Goal: Complete application form: Complete application form

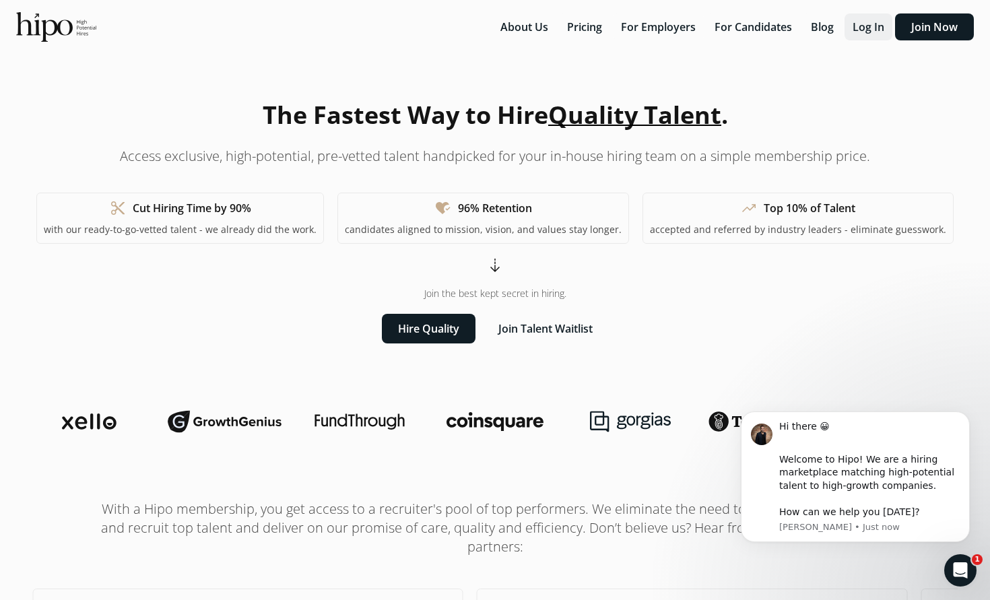
click at [863, 26] on button "Log In" at bounding box center [869, 26] width 48 height 27
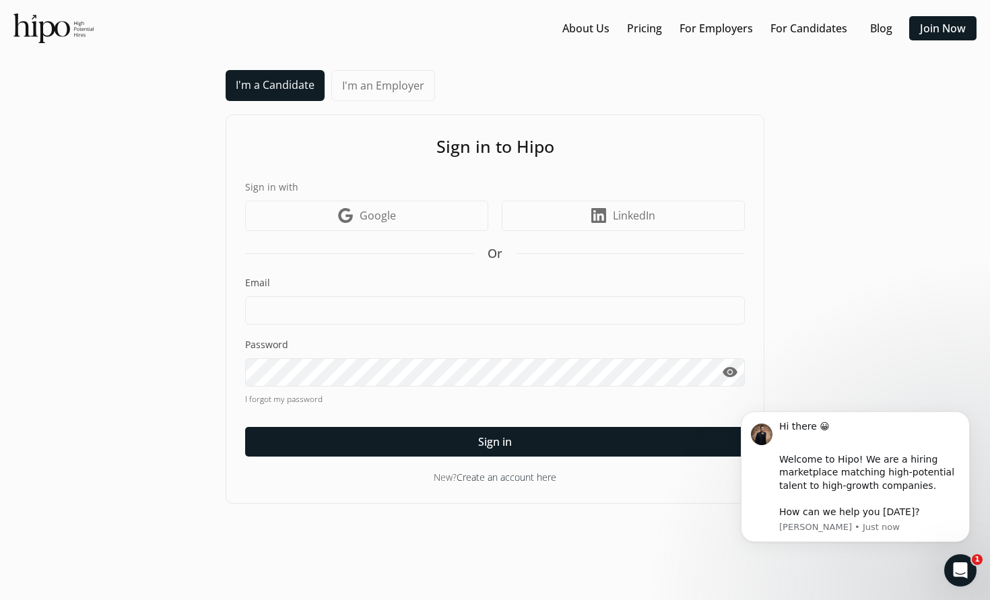
click at [486, 292] on div "Email" at bounding box center [495, 300] width 500 height 49
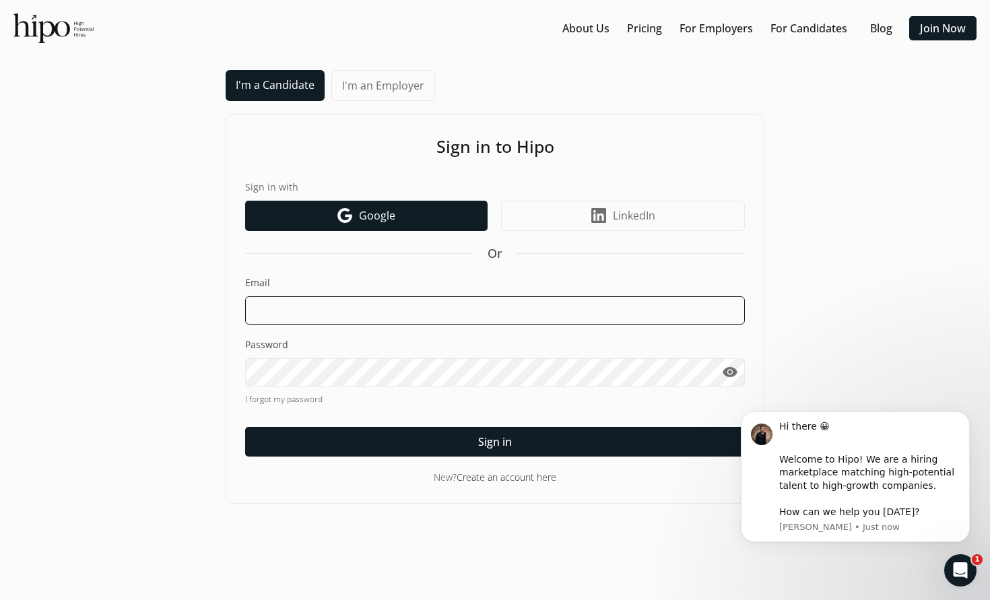
drag, startPoint x: 496, startPoint y: 310, endPoint x: 457, endPoint y: 222, distance: 95.9
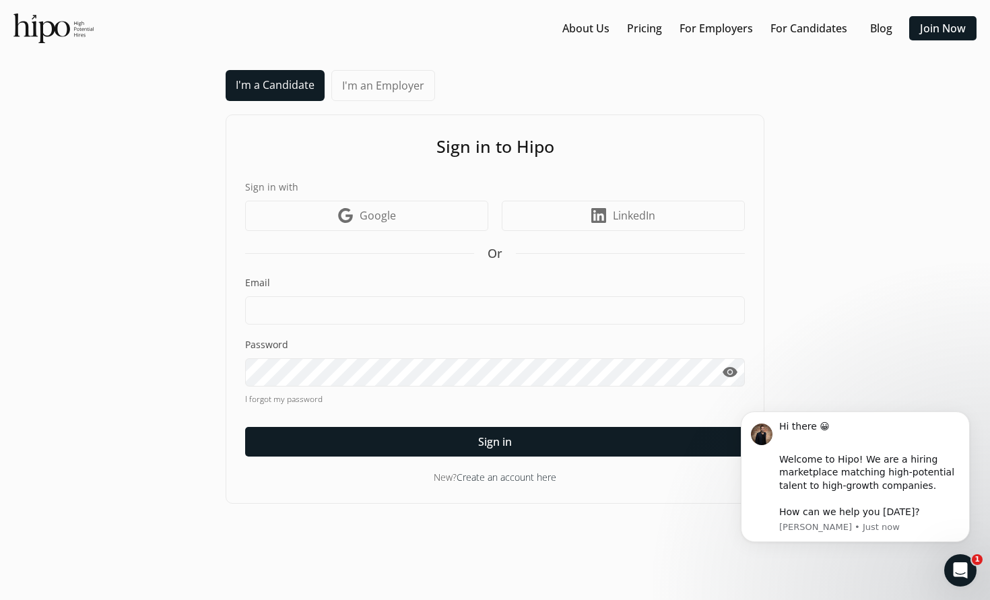
click at [517, 484] on div "Sign in to Hipo Sign in with Google icon Google LinkedIn icon LinkedIn Or Email…" at bounding box center [495, 309] width 539 height 389
click at [517, 481] on link "Create an account here" at bounding box center [507, 477] width 100 height 13
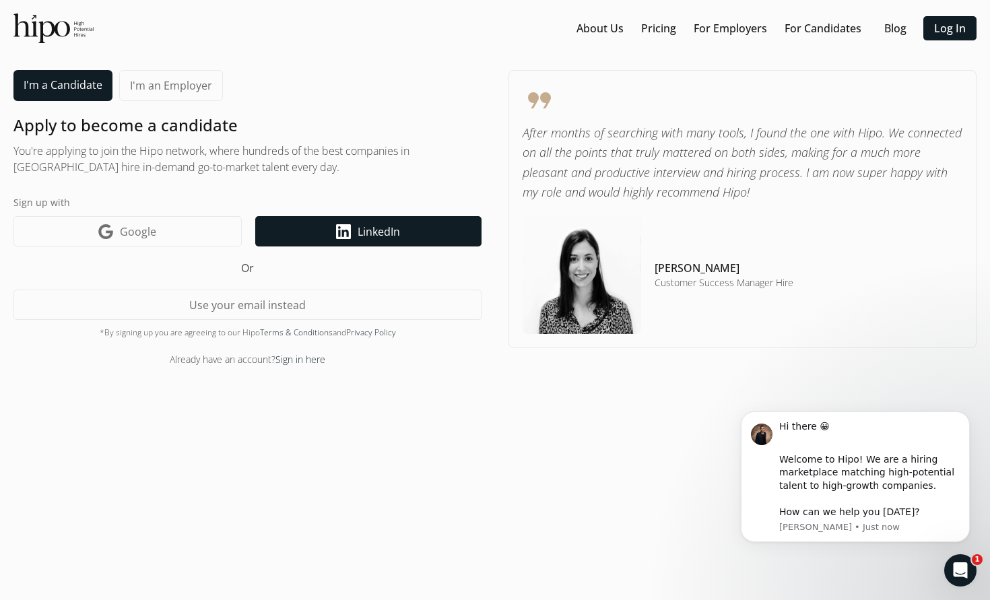
click at [377, 236] on span "LinkedIn" at bounding box center [379, 232] width 42 height 16
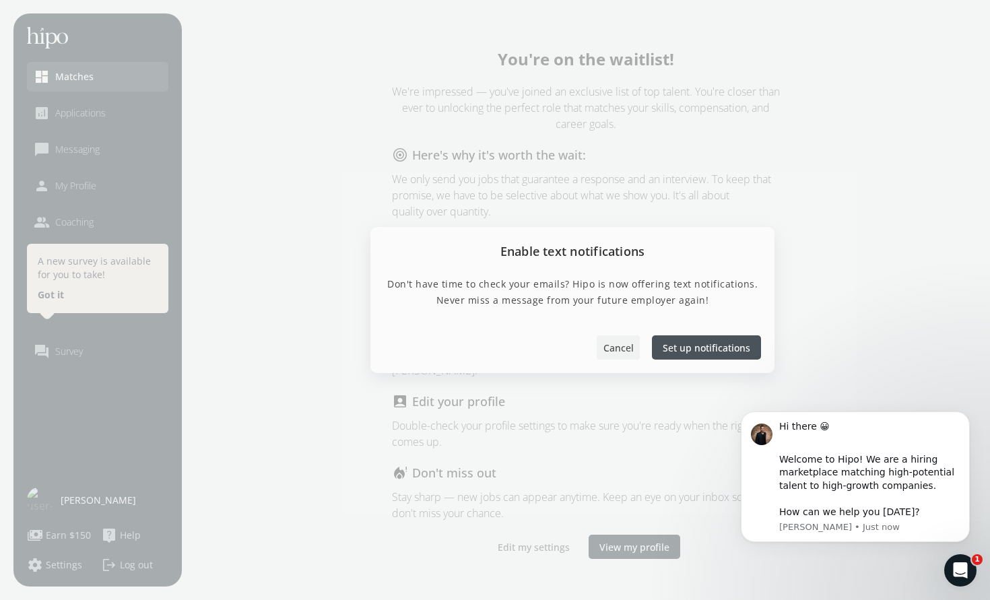
click at [619, 353] on span "Cancel" at bounding box center [619, 348] width 30 height 14
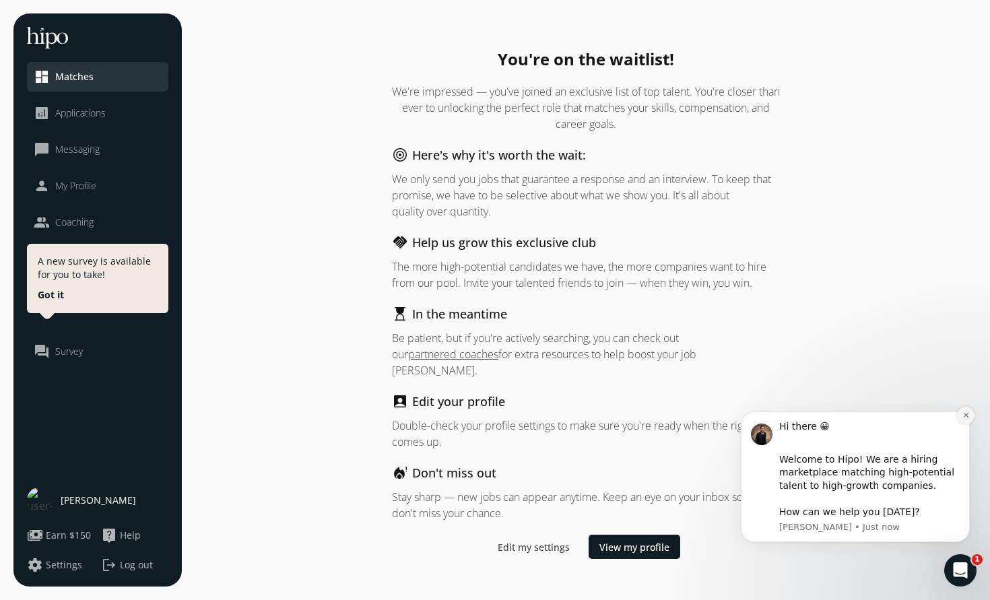
click at [963, 419] on icon "Dismiss notification" at bounding box center [966, 415] width 7 height 7
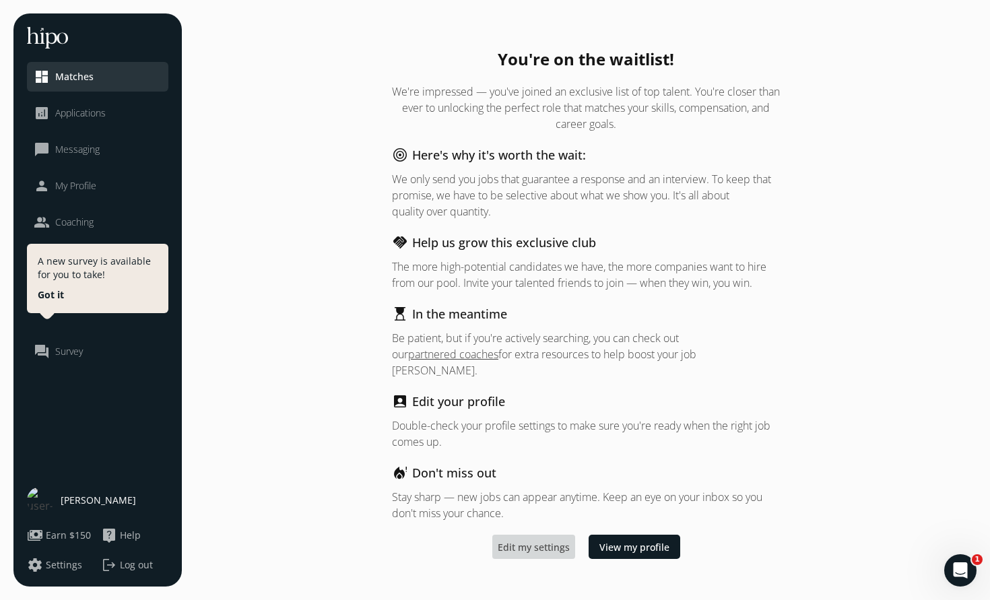
click at [554, 542] on span "Edit my settings" at bounding box center [534, 547] width 72 height 14
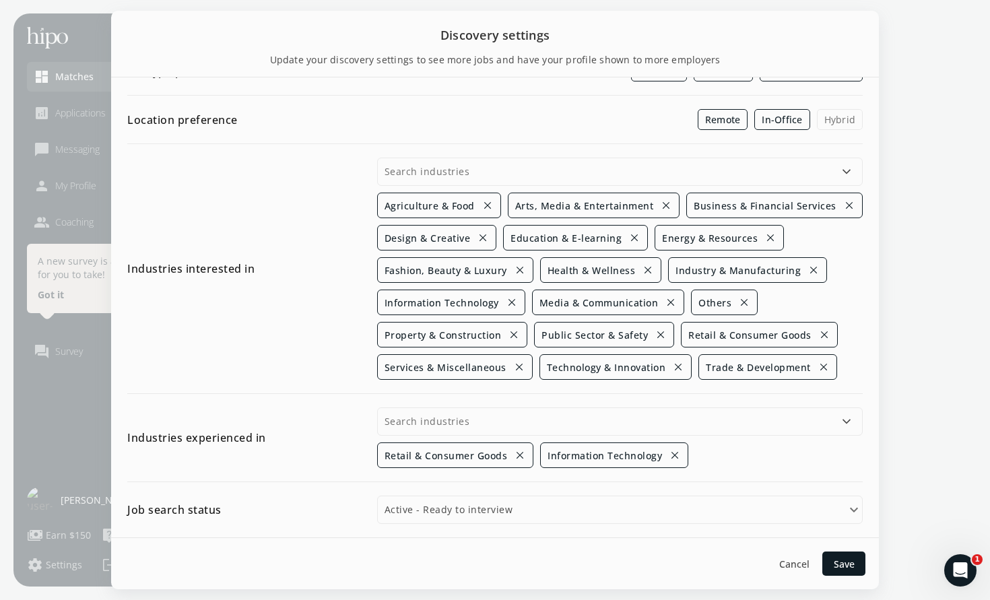
scroll to position [427, 0]
click at [802, 562] on span "Cancel" at bounding box center [794, 564] width 30 height 14
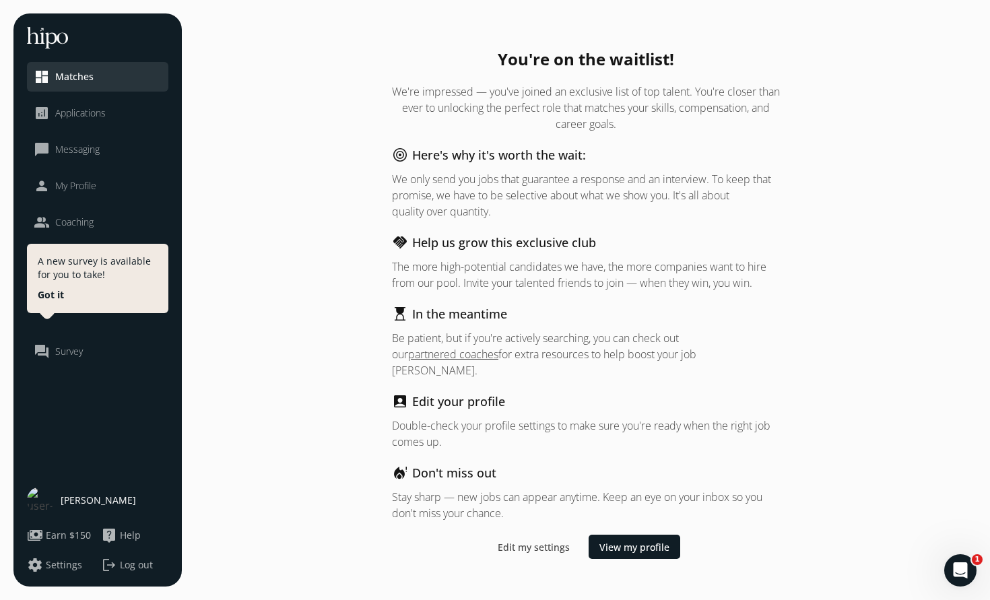
click at [84, 176] on li "person My Profile" at bounding box center [97, 186] width 141 height 30
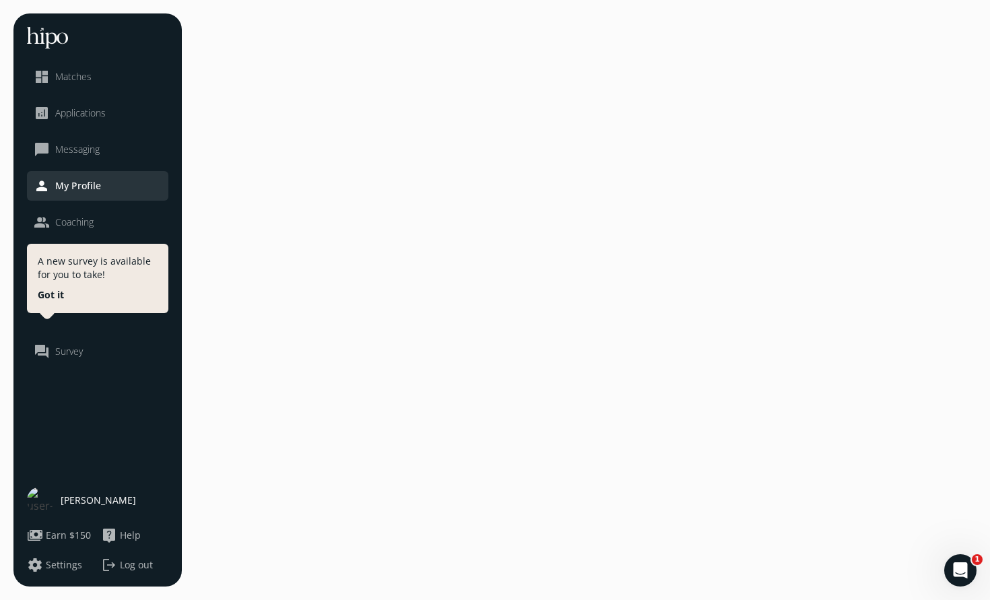
click at [82, 154] on span "Messaging" at bounding box center [77, 149] width 44 height 13
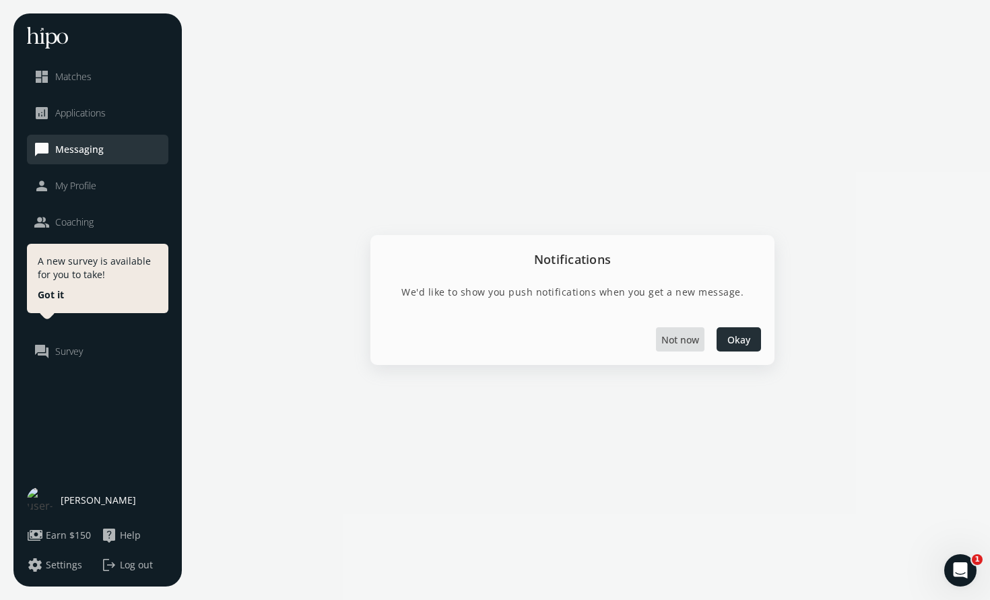
drag, startPoint x: 686, startPoint y: 340, endPoint x: 737, endPoint y: 335, distance: 50.8
click at [737, 335] on div "Not now Okay" at bounding box center [573, 339] width 404 height 52
click at [738, 340] on span "Okay" at bounding box center [739, 340] width 23 height 14
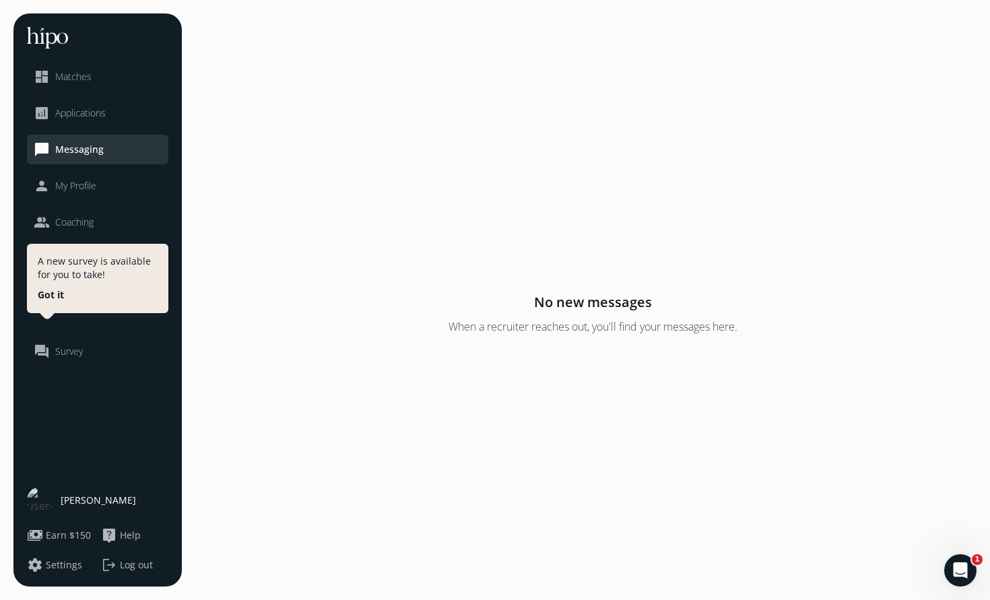
click at [53, 292] on button "Got it" at bounding box center [51, 294] width 26 height 13
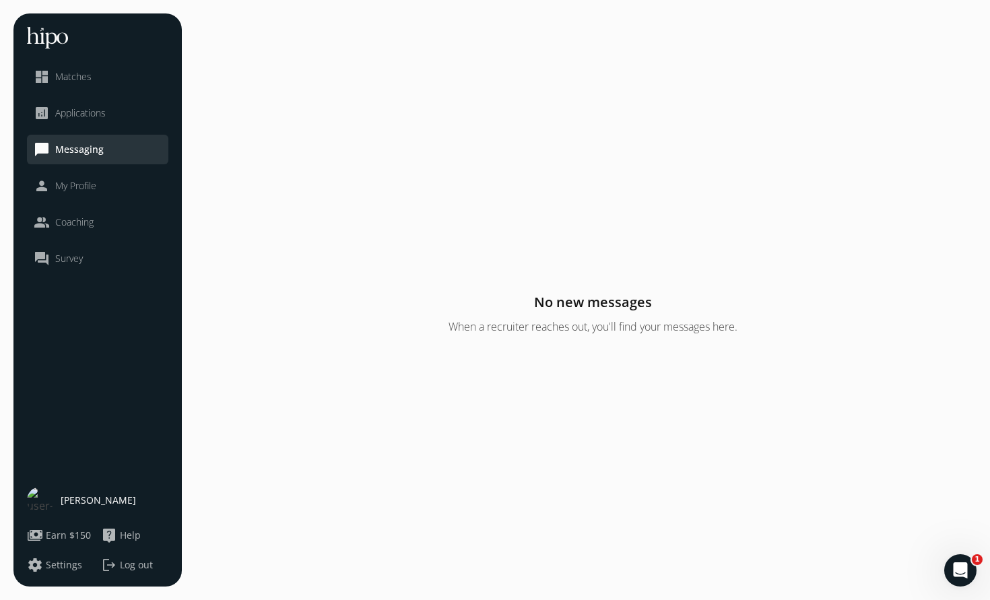
click at [75, 490] on div "Lucas Gwartz" at bounding box center [97, 500] width 141 height 27
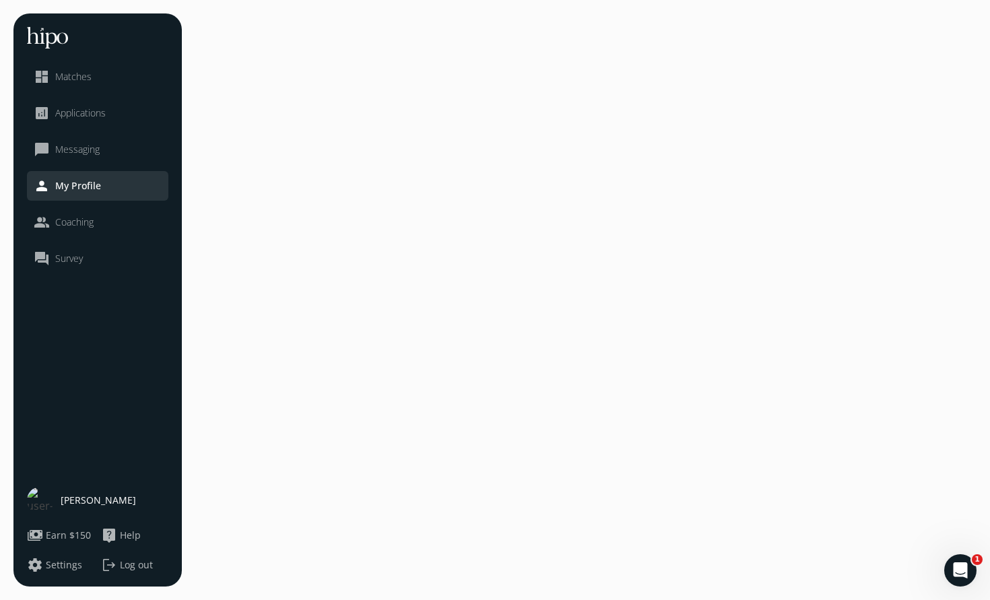
click at [84, 77] on span "Matches" at bounding box center [73, 76] width 36 height 13
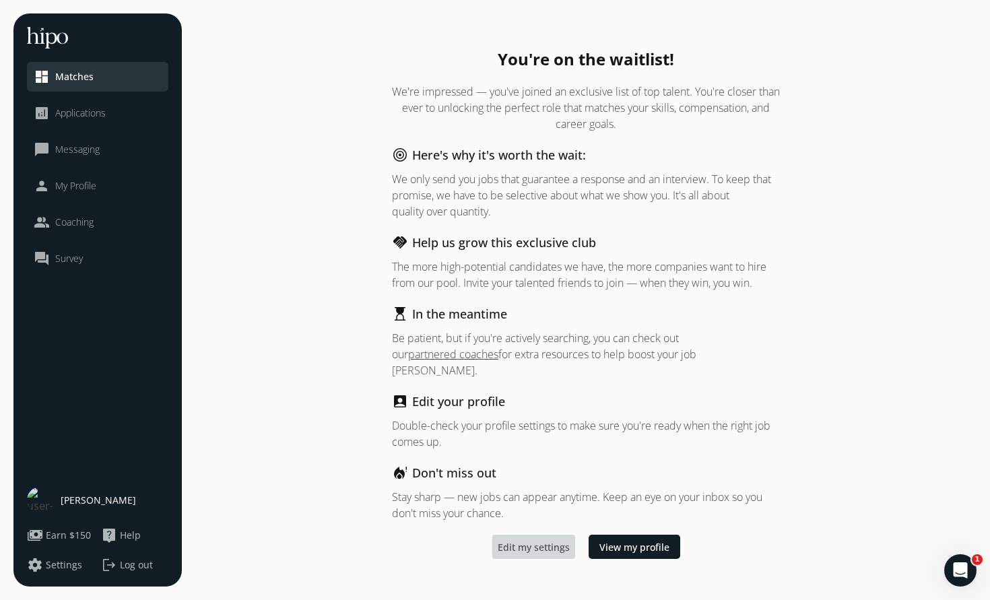
click at [555, 540] on span "Edit my settings" at bounding box center [534, 547] width 72 height 14
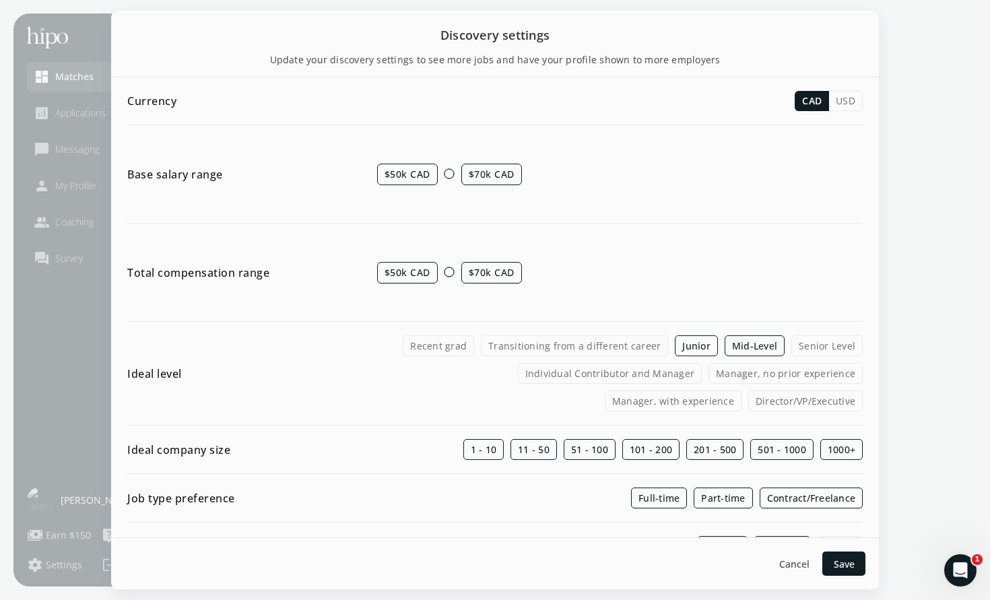
click at [482, 175] on span "$70k CAD" at bounding box center [491, 175] width 61 height 22
drag, startPoint x: 498, startPoint y: 172, endPoint x: 447, endPoint y: 167, distance: 51.5
click at [443, 166] on div "$50k CAD $70k CAD" at bounding box center [620, 174] width 486 height 71
click at [481, 177] on span "$70k CAD" at bounding box center [491, 175] width 61 height 22
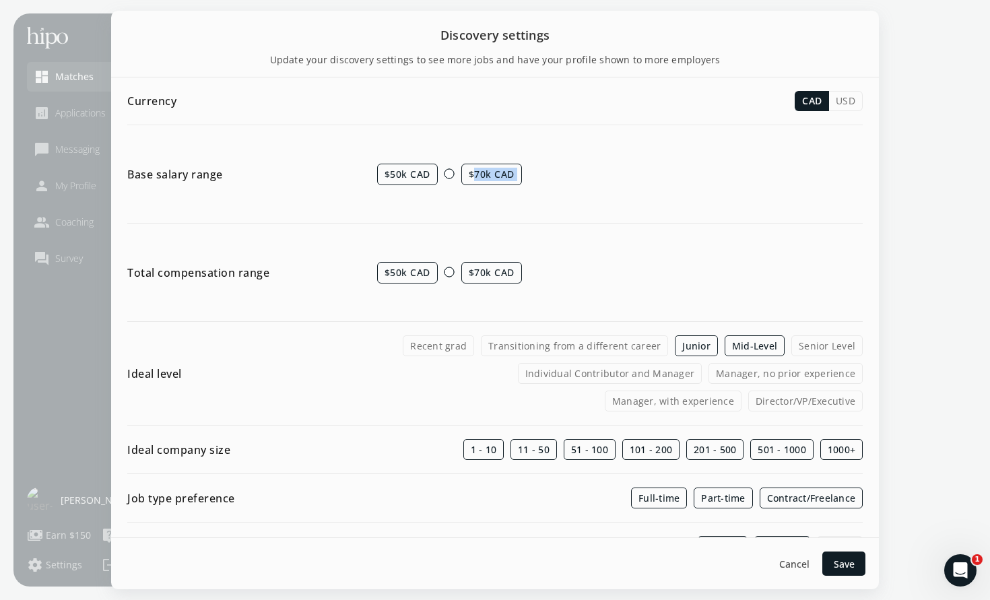
click at [481, 177] on span "$70k CAD" at bounding box center [491, 175] width 61 height 22
click at [451, 173] on div at bounding box center [450, 173] width 10 height 10
click at [430, 176] on div "$100k CAD $130k CAD" at bounding box center [620, 174] width 486 height 71
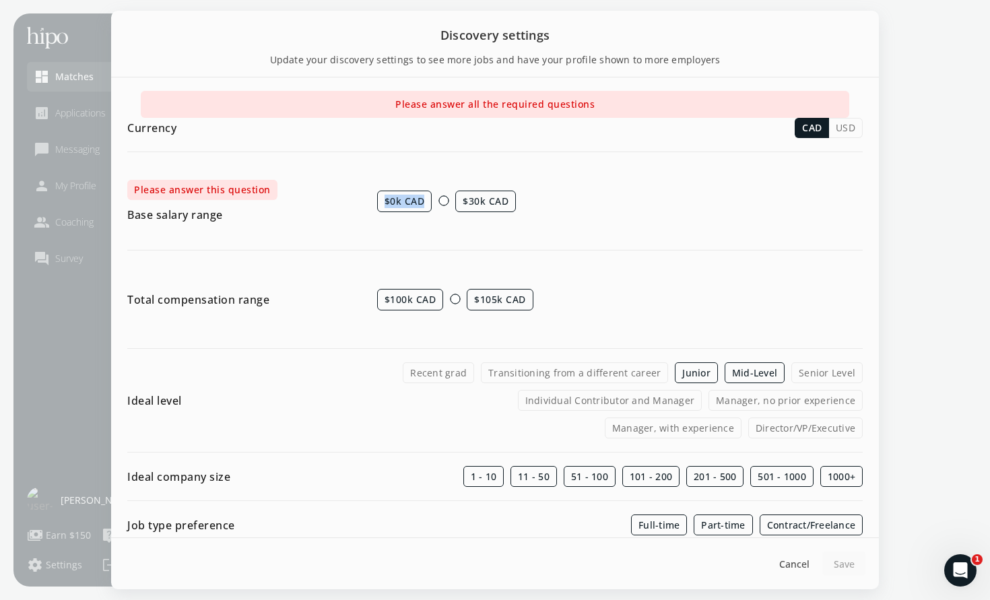
click at [441, 198] on div at bounding box center [444, 200] width 10 height 10
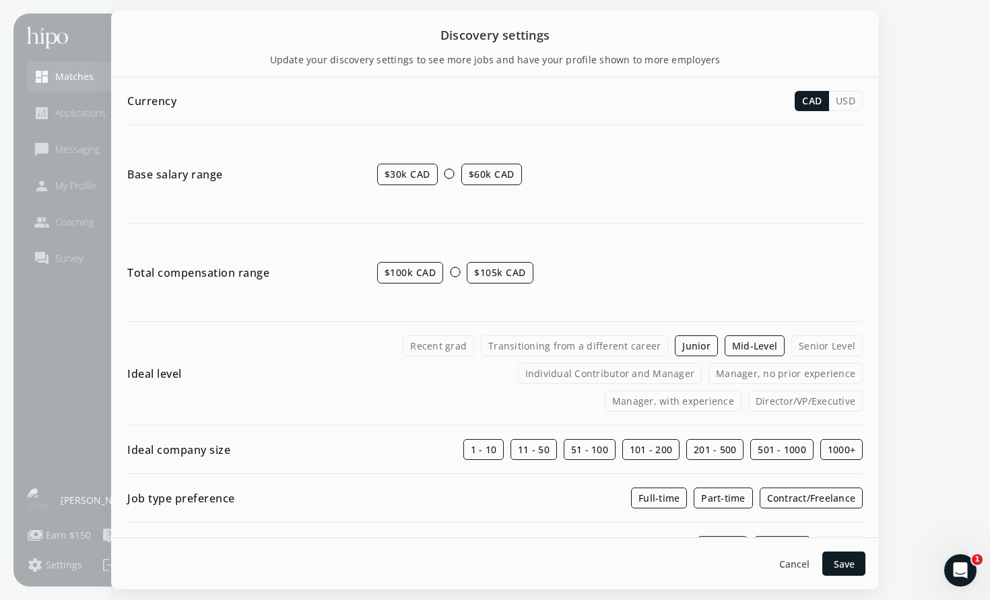
click at [448, 179] on div at bounding box center [450, 174] width 10 height 13
click at [449, 174] on div at bounding box center [450, 173] width 10 height 10
click at [448, 174] on div at bounding box center [450, 173] width 10 height 10
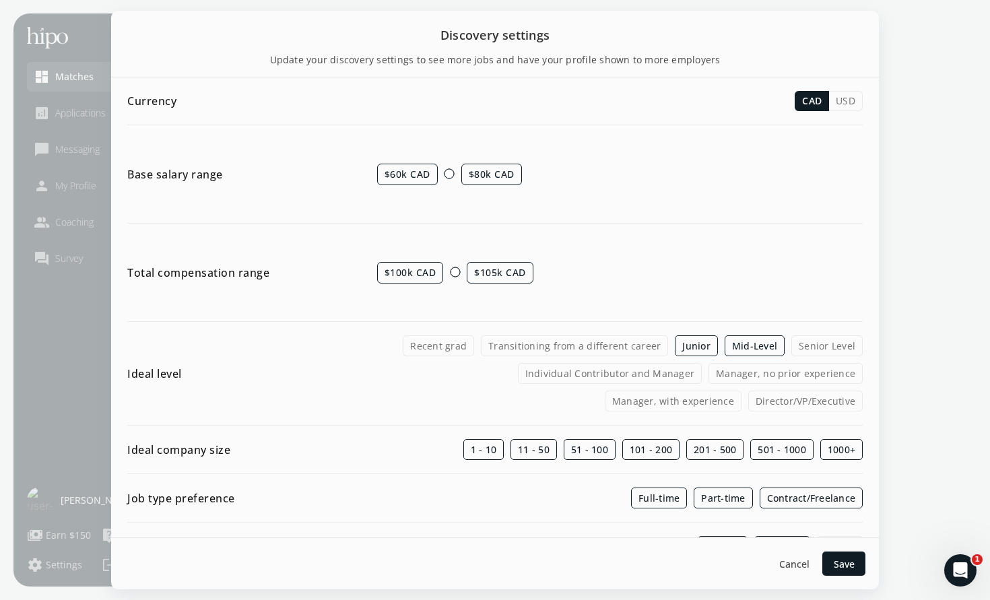
click at [421, 175] on span "$60k CAD" at bounding box center [407, 175] width 61 height 22
drag, startPoint x: 495, startPoint y: 170, endPoint x: 504, endPoint y: 177, distance: 11.5
click at [495, 170] on span "$80k CAD" at bounding box center [491, 175] width 61 height 22
click at [559, 201] on div "$60k CAD $80k CAD" at bounding box center [620, 174] width 486 height 71
click at [490, 279] on span "$105k CAD" at bounding box center [500, 273] width 67 height 22
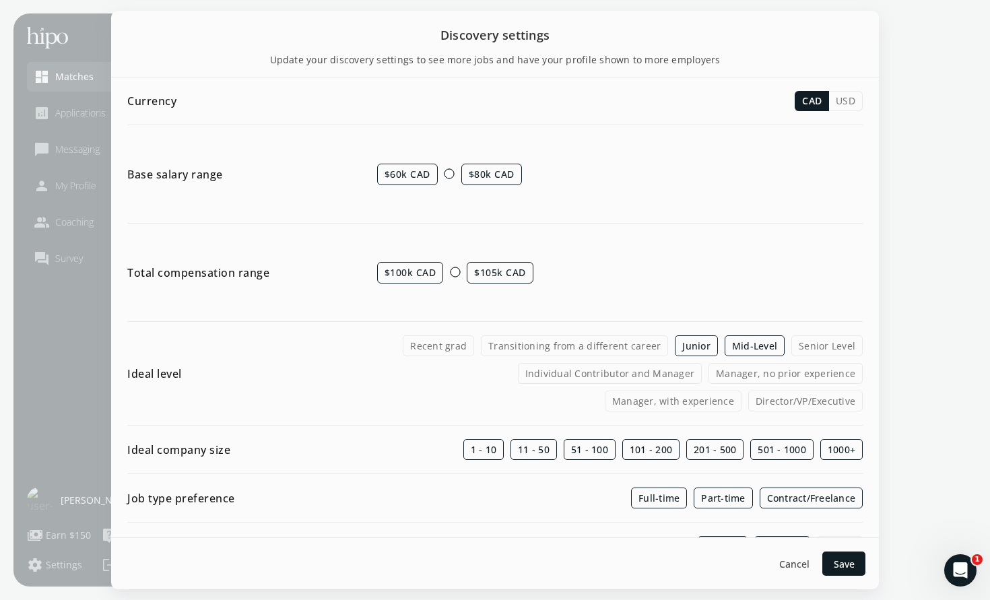
click at [476, 272] on span "$105k CAD" at bounding box center [500, 273] width 67 height 22
click at [398, 252] on div "$100k CAD $105k CAD" at bounding box center [620, 272] width 486 height 71
drag, startPoint x: 385, startPoint y: 274, endPoint x: 406, endPoint y: 276, distance: 21.1
click at [385, 274] on span "$100k CAD" at bounding box center [410, 273] width 67 height 22
click at [457, 273] on div at bounding box center [455, 272] width 10 height 10
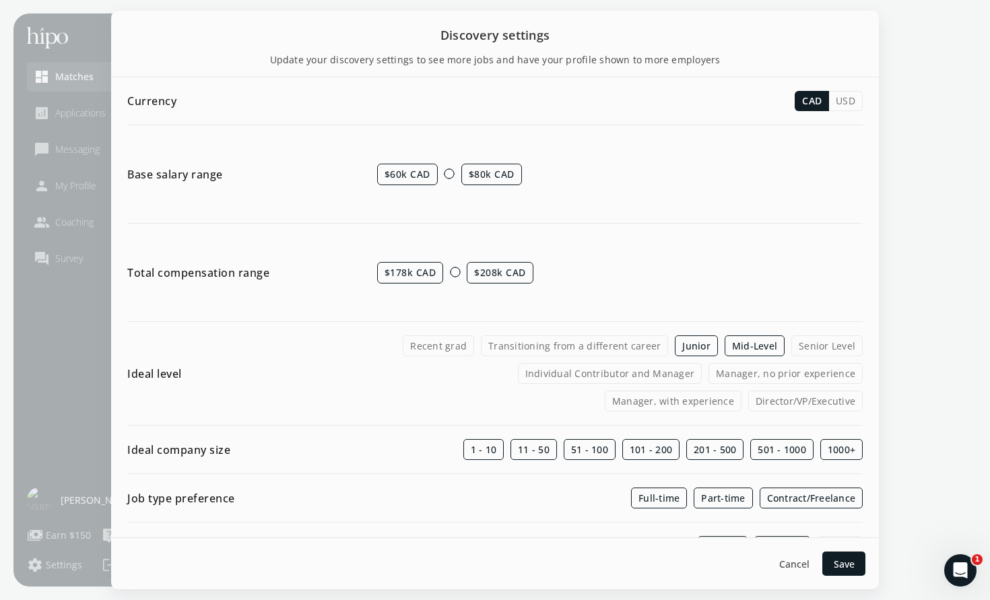
drag, startPoint x: 457, startPoint y: 273, endPoint x: 439, endPoint y: 274, distance: 18.2
click at [436, 274] on div "$178k CAD $208k CAD" at bounding box center [620, 272] width 486 height 71
click at [455, 272] on div "$60k CAD $65k CAD" at bounding box center [620, 272] width 486 height 71
click at [450, 272] on div at bounding box center [455, 272] width 10 height 10
click at [451, 272] on div at bounding box center [450, 272] width 10 height 10
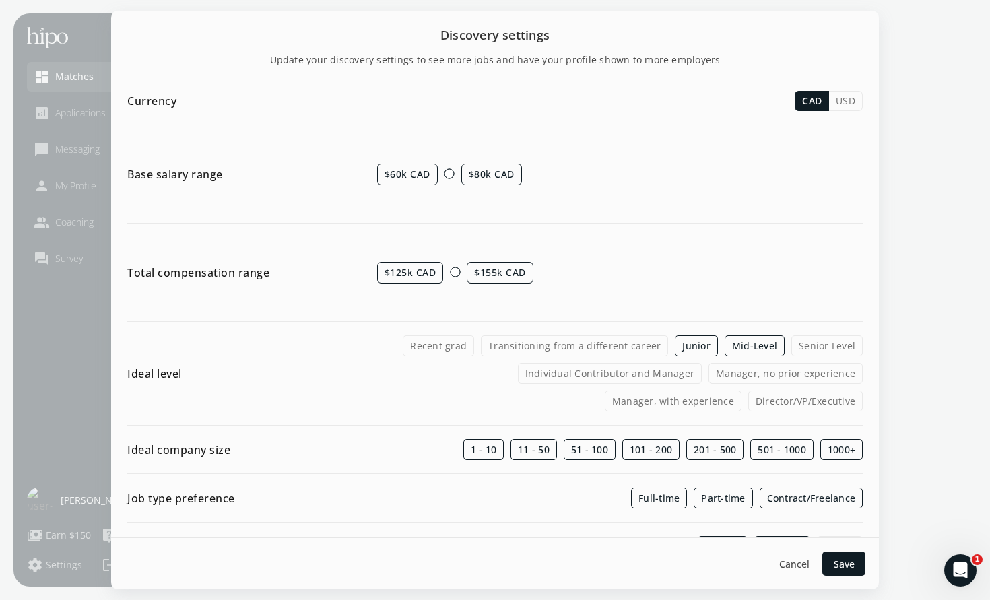
click at [448, 273] on div "$125k CAD $155k CAD" at bounding box center [620, 272] width 486 height 71
click at [476, 271] on span "$65k CAD" at bounding box center [491, 273] width 61 height 22
drag, startPoint x: 458, startPoint y: 273, endPoint x: 498, endPoint y: 275, distance: 39.8
click at [498, 275] on div "$60k CAD $65k CAD" at bounding box center [620, 272] width 486 height 71
click at [541, 275] on div "$60k CAD $65k CAD" at bounding box center [620, 272] width 486 height 71
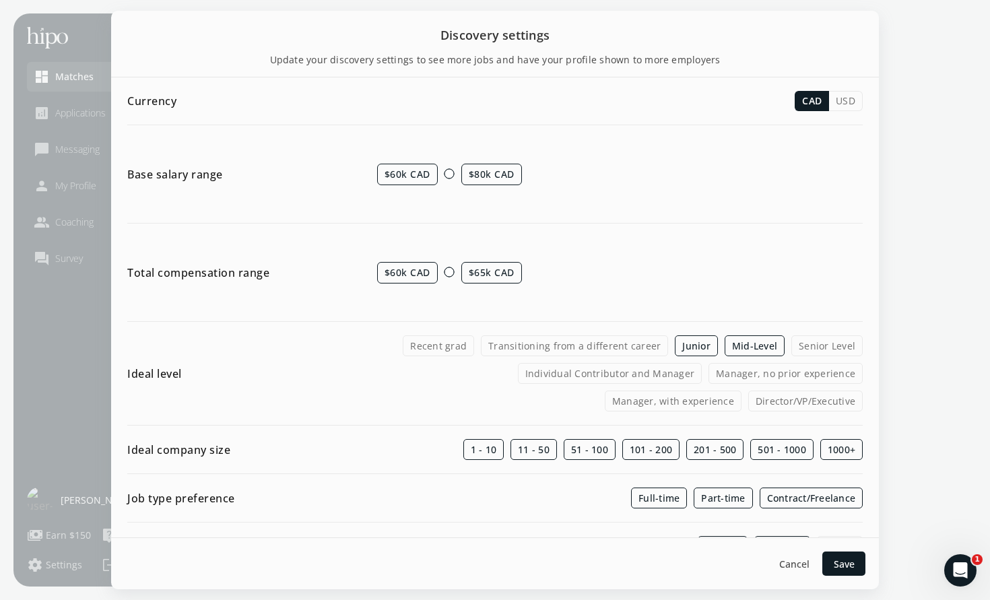
click at [549, 265] on div "$60k CAD $65k CAD" at bounding box center [620, 272] width 486 height 71
click at [480, 189] on div "$60k CAD $80k CAD" at bounding box center [620, 174] width 486 height 71
click at [404, 137] on div "Currency CAD USD Base salary range $60k CAD $80k CAD Total compensation range $…" at bounding box center [495, 528] width 736 height 874
drag, startPoint x: 468, startPoint y: 276, endPoint x: 521, endPoint y: 274, distance: 53.2
click at [521, 274] on span "$65k CAD" at bounding box center [491, 273] width 61 height 22
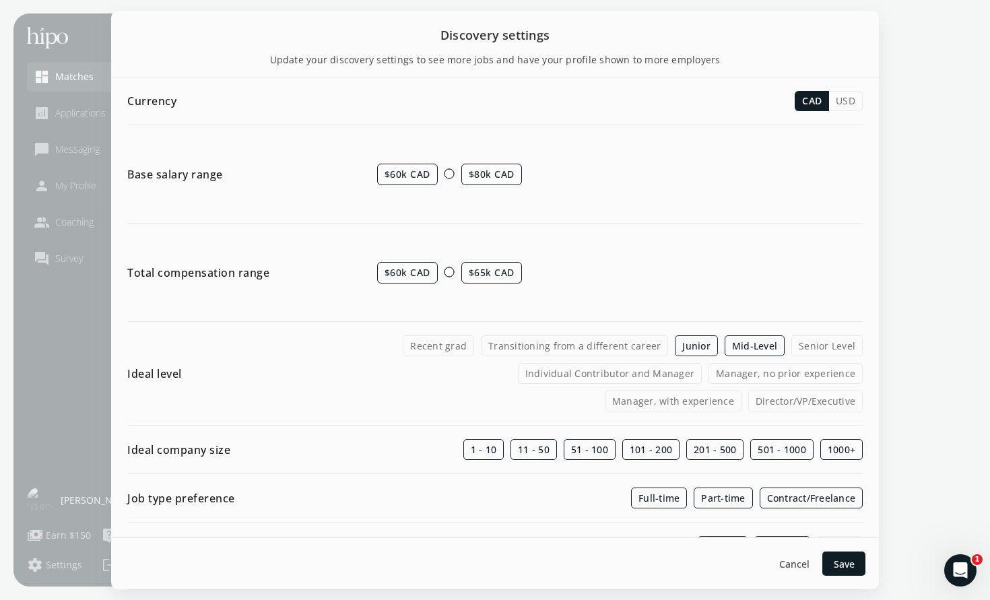
click at [457, 271] on div "$60k CAD $65k CAD" at bounding box center [620, 272] width 486 height 71
click at [454, 273] on div at bounding box center [455, 272] width 10 height 10
click at [452, 274] on div at bounding box center [455, 272] width 10 height 10
click at [449, 273] on div at bounding box center [450, 272] width 10 height 10
drag, startPoint x: 457, startPoint y: 273, endPoint x: 445, endPoint y: 274, distance: 12.2
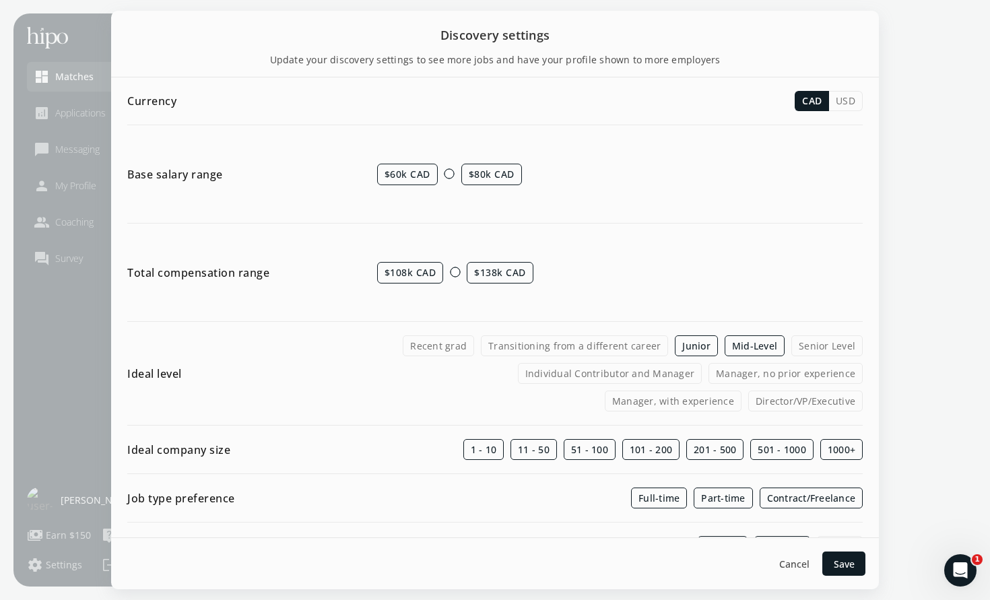
click at [445, 274] on div "$108k CAD $138k CAD" at bounding box center [620, 272] width 486 height 71
click at [449, 273] on div at bounding box center [450, 272] width 10 height 10
click at [447, 274] on div "$108k CAD $138k CAD" at bounding box center [620, 272] width 486 height 71
click at [476, 290] on div "$60k CAD $65k CAD" at bounding box center [620, 272] width 486 height 71
click at [515, 213] on div "Base salary range $60k CAD $80k CAD" at bounding box center [495, 181] width 736 height 85
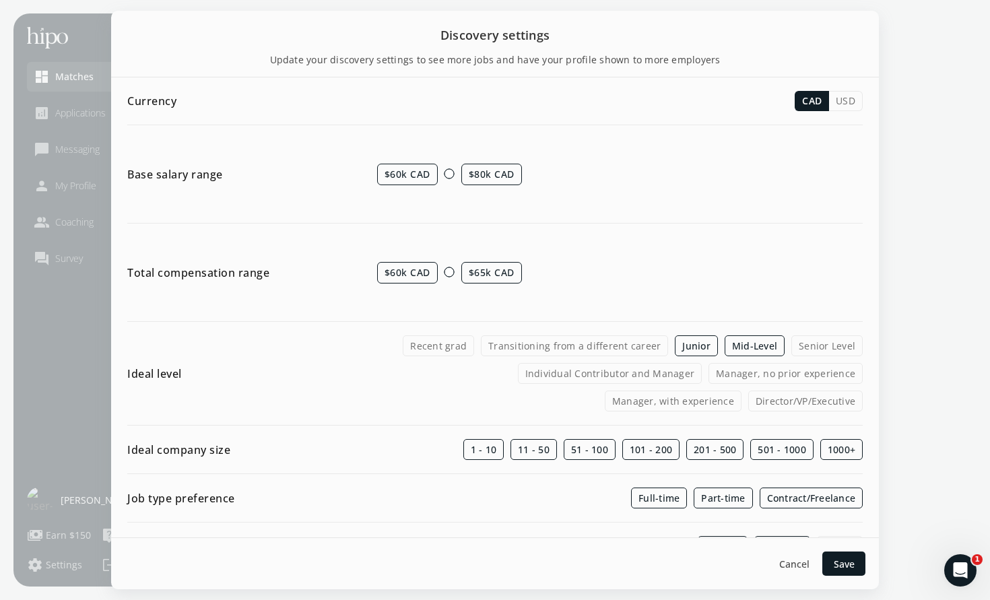
drag, startPoint x: 424, startPoint y: 178, endPoint x: 447, endPoint y: 205, distance: 35.4
click at [424, 178] on span "$60k CAD" at bounding box center [407, 175] width 61 height 22
click at [453, 212] on div "Base salary range $60k CAD $80k CAD" at bounding box center [495, 181] width 736 height 85
click at [689, 348] on label "Junior" at bounding box center [696, 345] width 43 height 21
click at [0, 0] on input "Junior" at bounding box center [0, 0] width 0 height 0
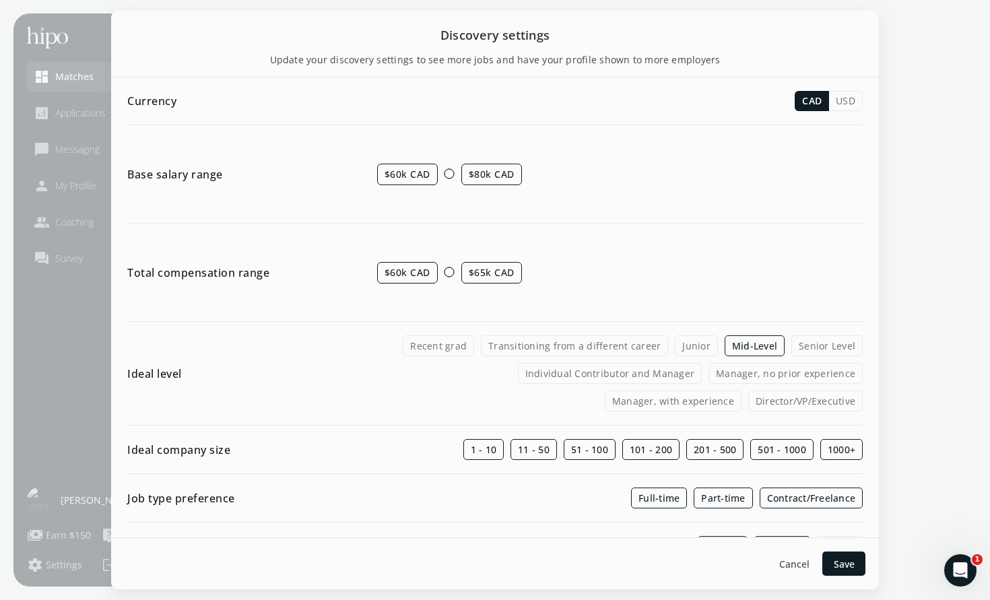
click at [822, 347] on label "Senior Level" at bounding box center [827, 345] width 71 height 21
click at [0, 0] on input "Senior Level" at bounding box center [0, 0] width 0 height 0
click at [707, 345] on label "Junior" at bounding box center [696, 345] width 43 height 21
click at [0, 0] on input "Junior" at bounding box center [0, 0] width 0 height 0
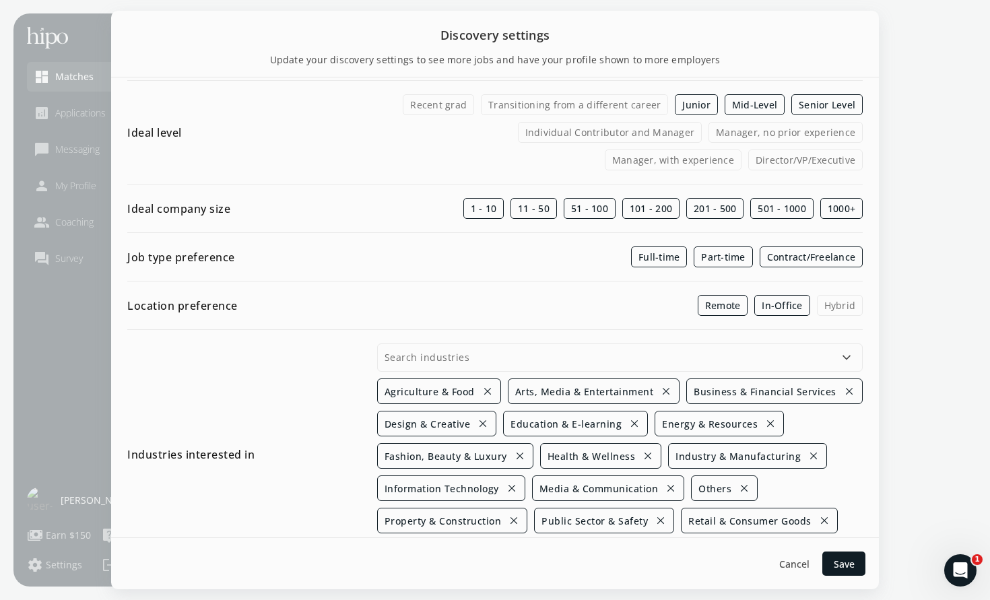
scroll to position [242, 0]
drag, startPoint x: 835, startPoint y: 307, endPoint x: 828, endPoint y: 305, distance: 7.7
click at [835, 307] on label "Hybrid" at bounding box center [840, 304] width 46 height 21
click at [0, 0] on input "Hybrid" at bounding box center [0, 0] width 0 height 0
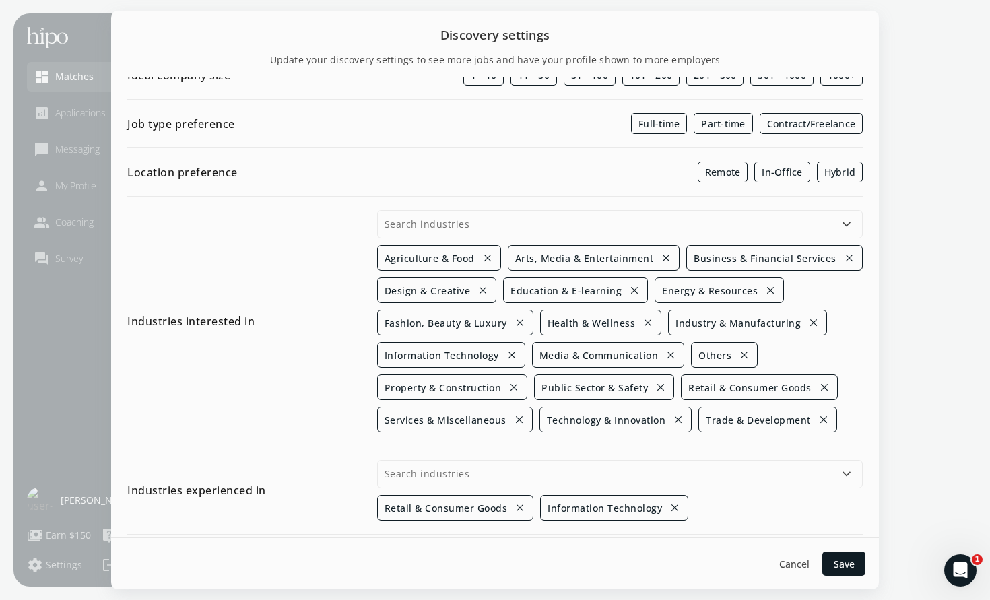
scroll to position [402, 0]
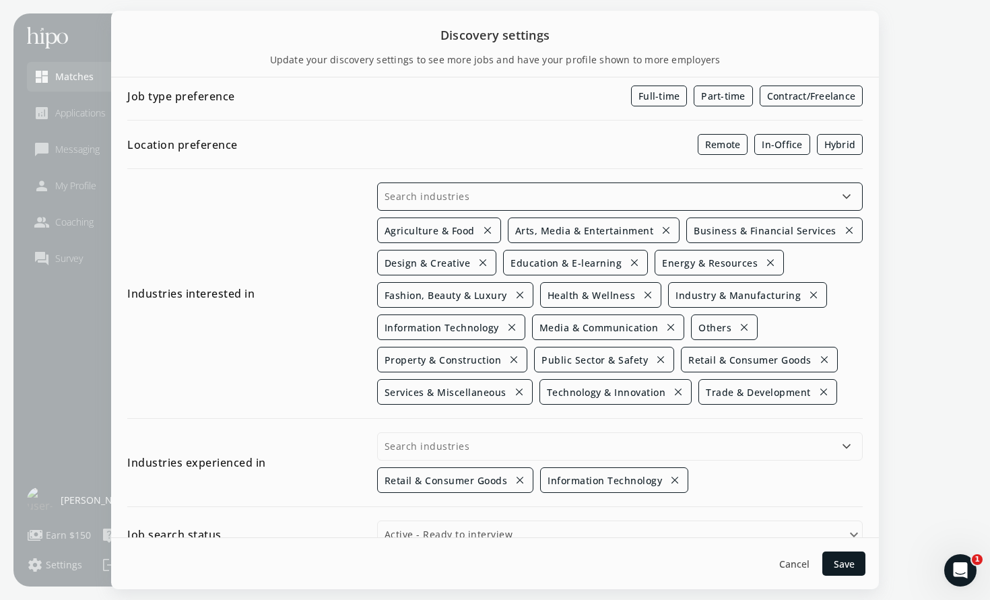
click at [501, 197] on input "text" at bounding box center [620, 197] width 486 height 28
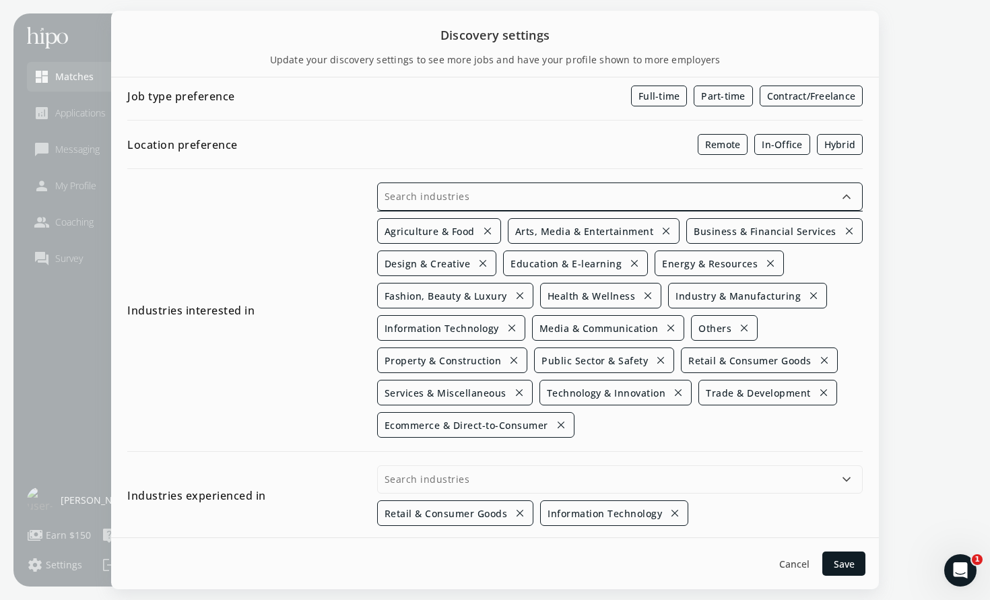
click at [480, 193] on input "text" at bounding box center [620, 197] width 486 height 28
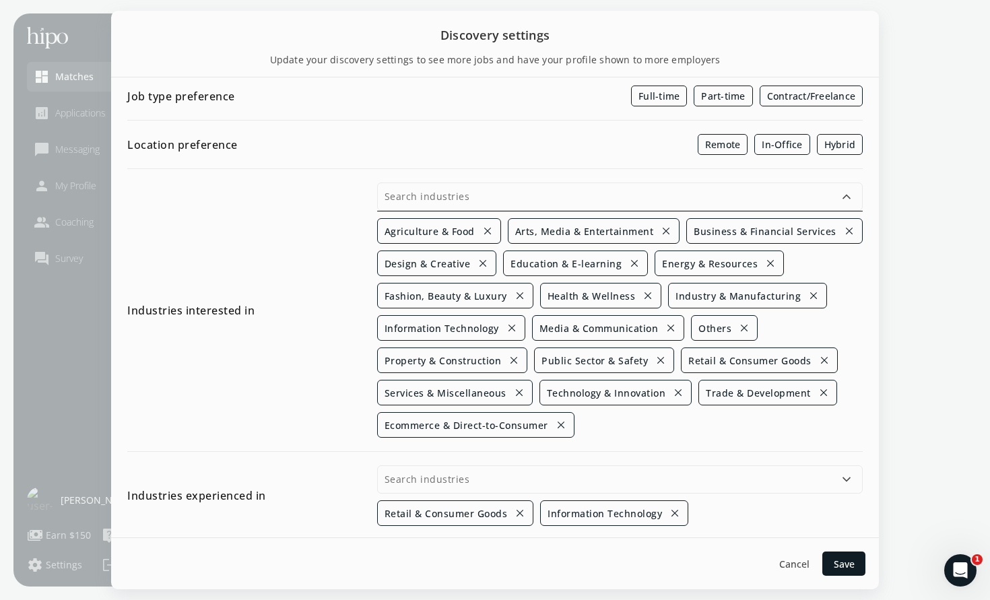
click at [470, 152] on div "Remote In-Office Hybrid" at bounding box center [620, 144] width 486 height 21
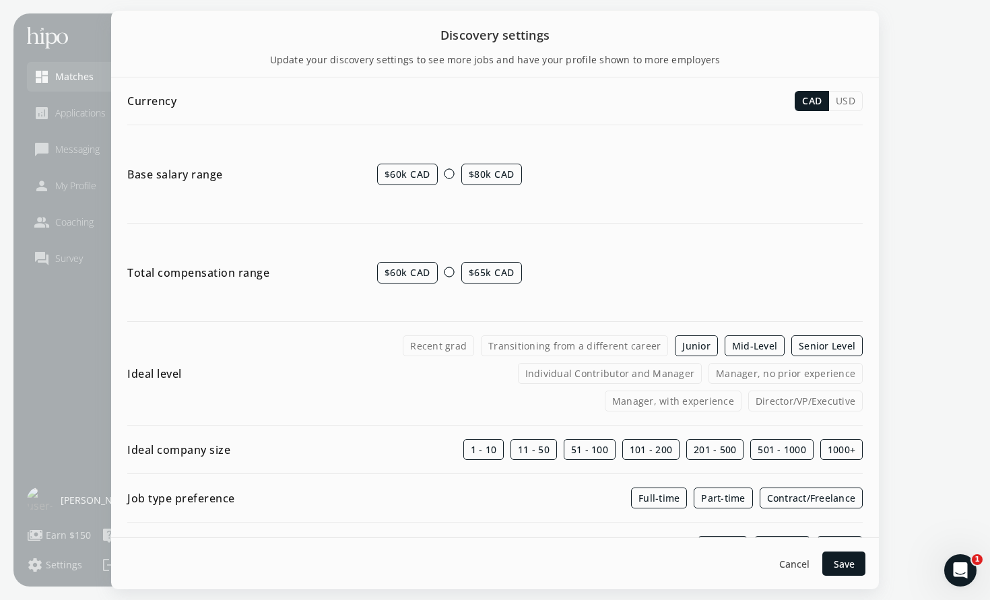
scroll to position [0, 0]
click at [839, 560] on span "Save" at bounding box center [844, 564] width 21 height 14
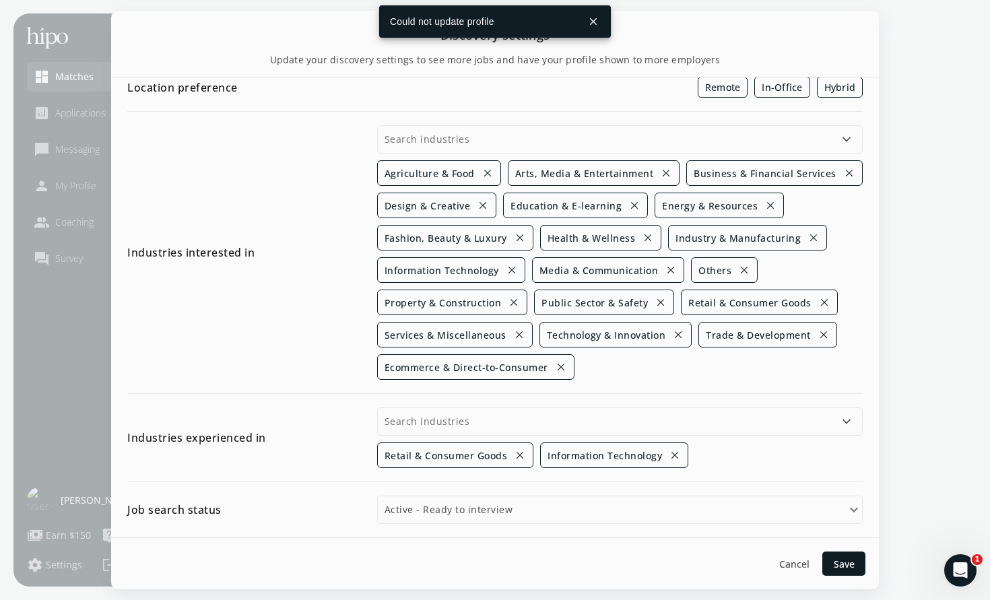
scroll to position [459, 0]
click at [849, 564] on span "Save" at bounding box center [844, 564] width 21 height 14
click at [789, 567] on span "Cancel" at bounding box center [794, 564] width 30 height 14
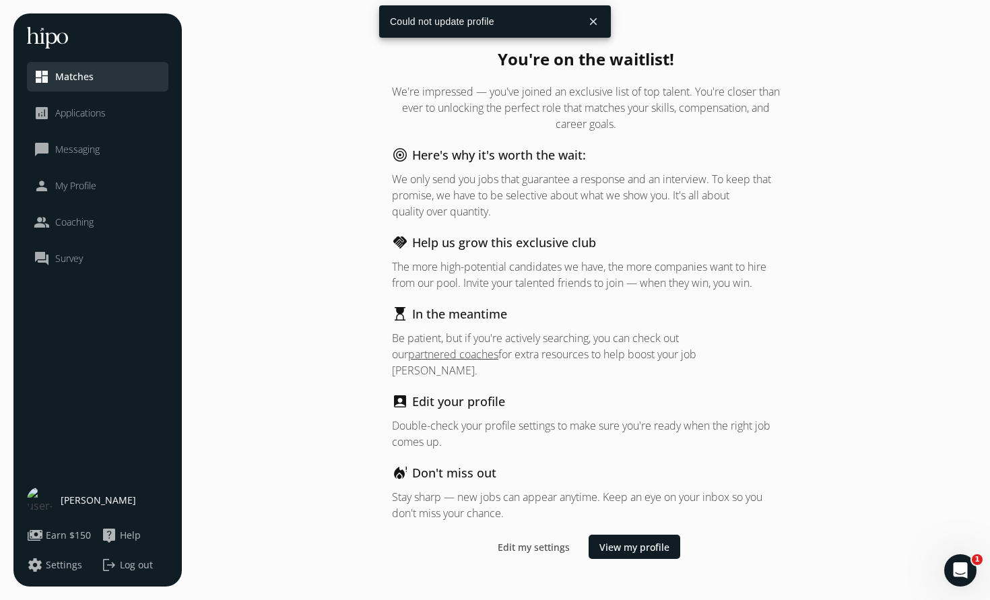
click at [593, 18] on button "close" at bounding box center [593, 21] width 24 height 24
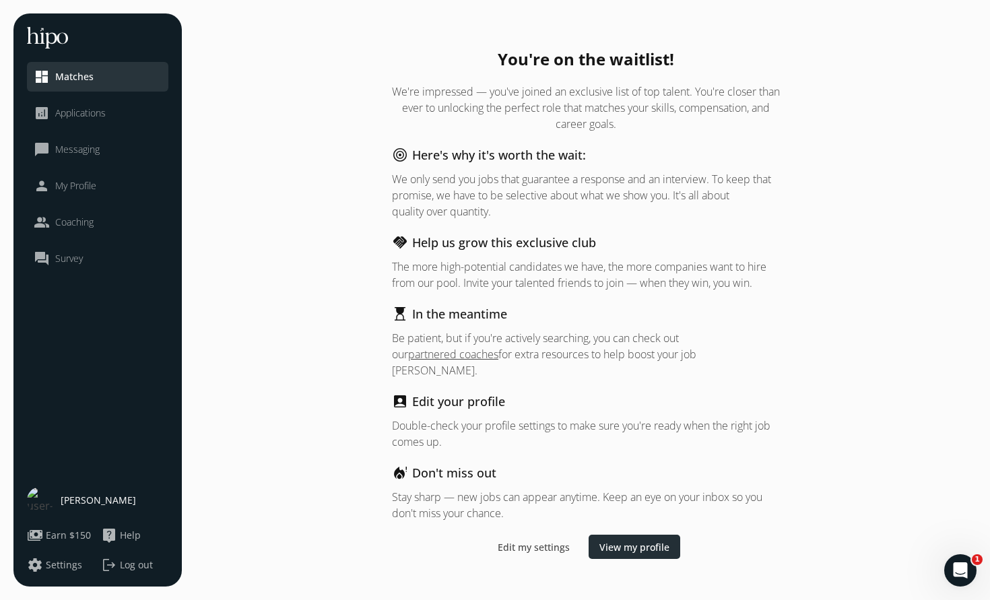
click at [634, 540] on span "View my profile" at bounding box center [635, 547] width 70 height 14
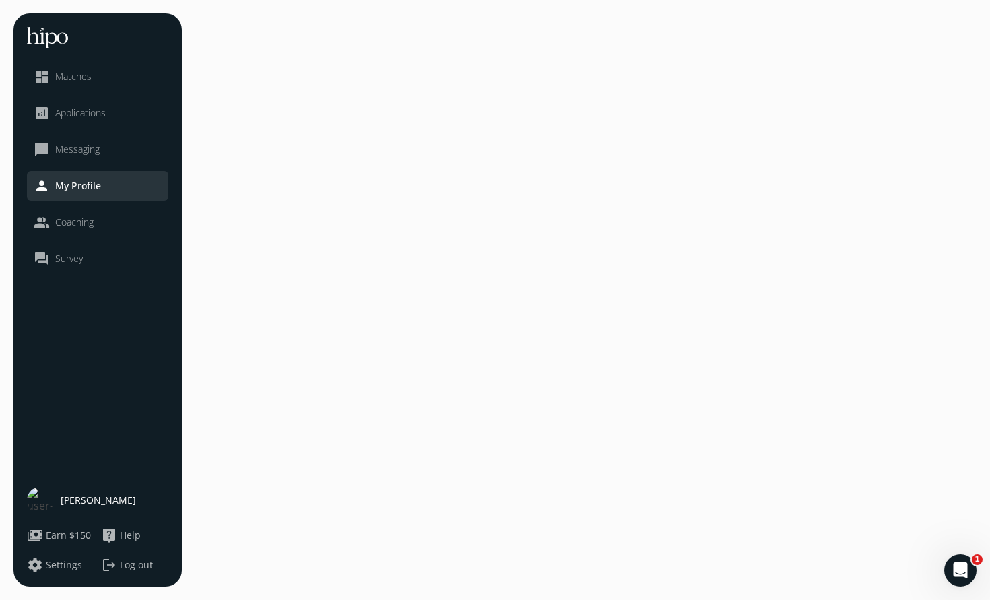
click at [66, 221] on span "Coaching" at bounding box center [74, 222] width 38 height 13
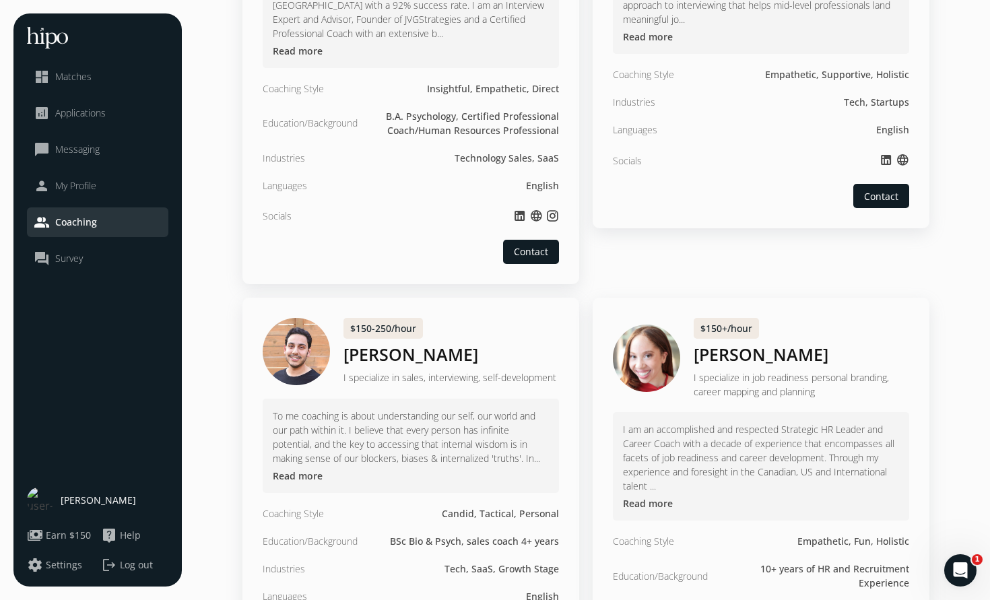
scroll to position [352, 0]
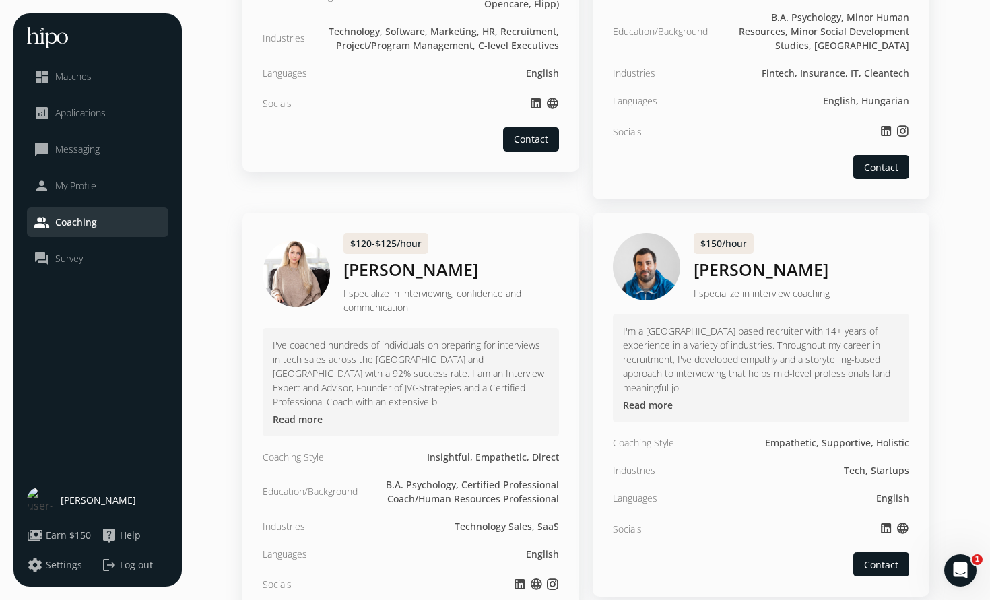
click at [61, 181] on span "My Profile" at bounding box center [75, 185] width 41 height 13
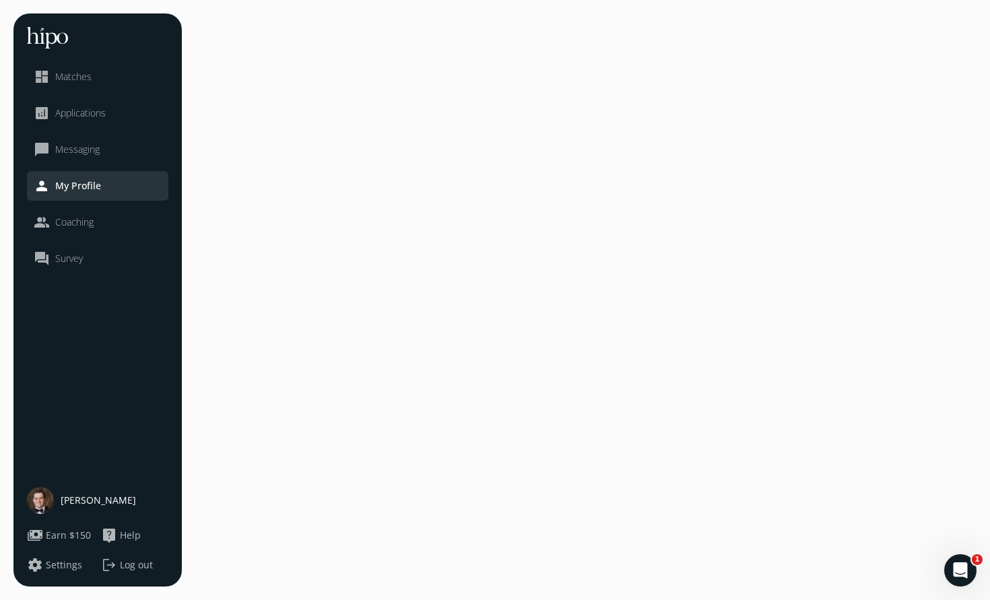
click at [61, 77] on span "Matches" at bounding box center [73, 76] width 36 height 13
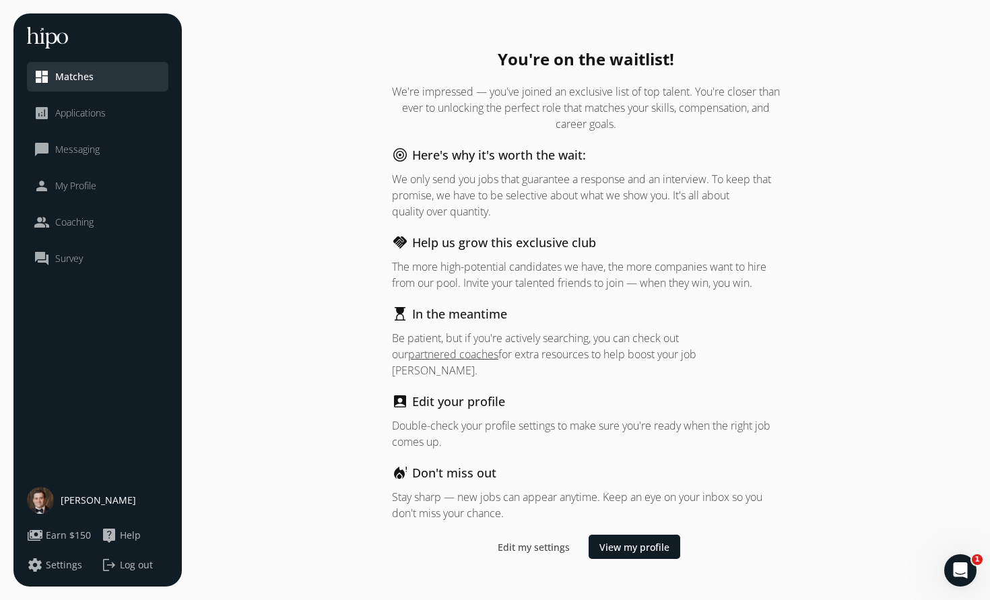
click at [71, 103] on li "analytics Applications" at bounding box center [97, 113] width 141 height 30
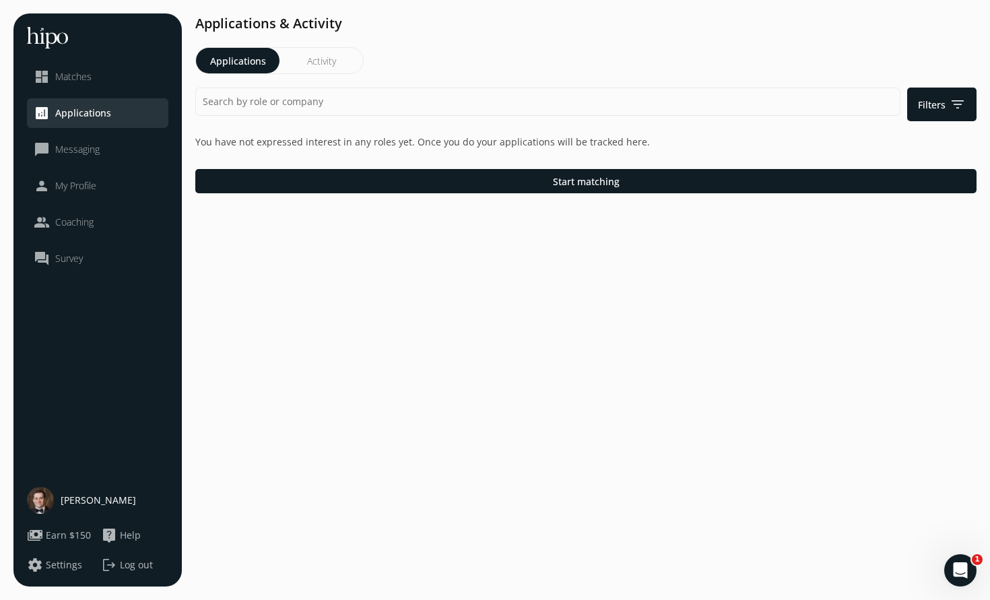
click at [73, 113] on span "Applications" at bounding box center [83, 112] width 56 height 13
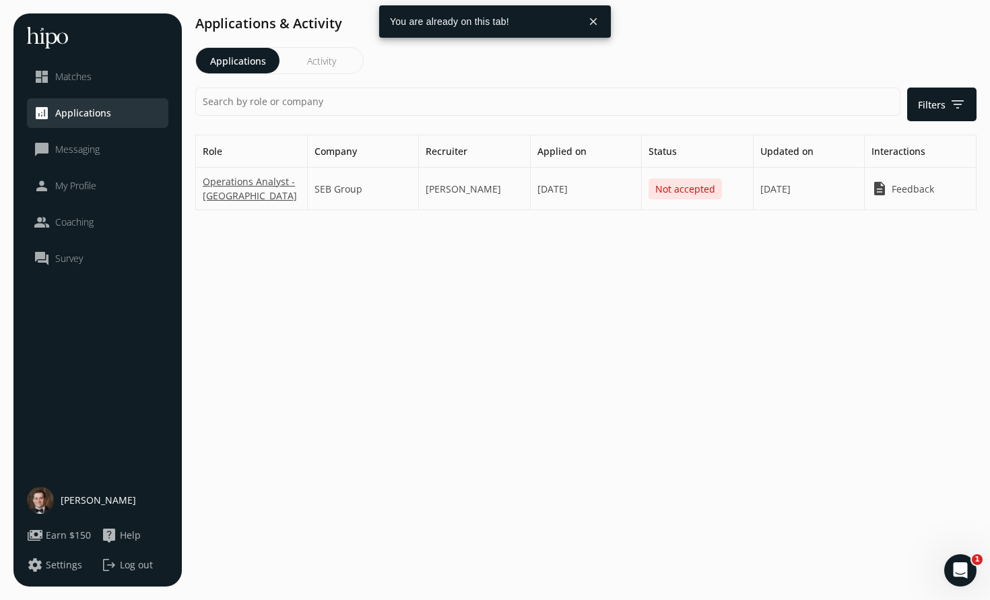
click at [598, 23] on button "close" at bounding box center [593, 21] width 24 height 24
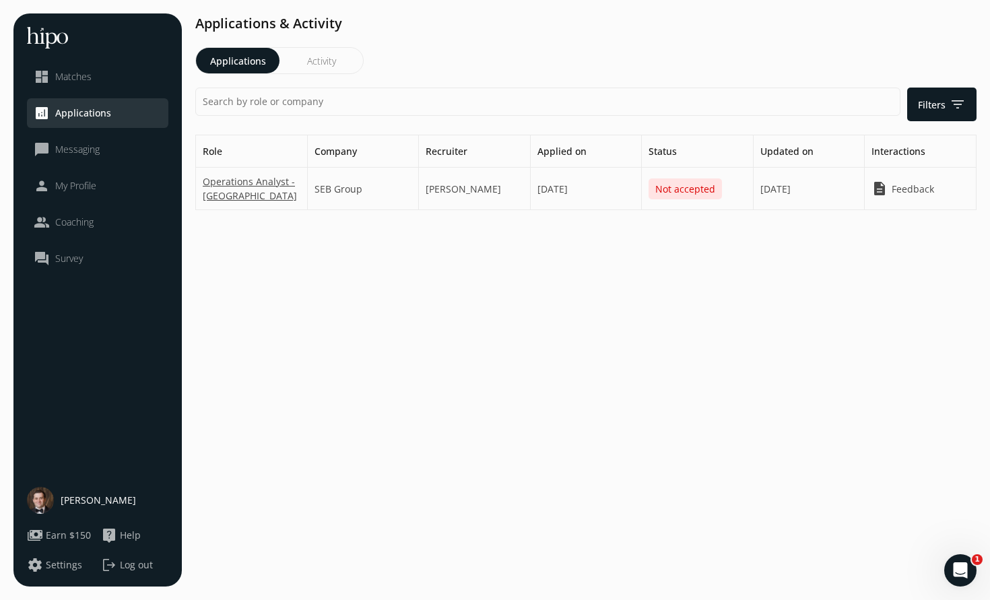
click at [79, 165] on ul "dashboard Matches analytics Applications chat_bubble_outline Messaging person M…" at bounding box center [97, 168] width 141 height 212
click at [81, 156] on span "Messaging" at bounding box center [77, 149] width 44 height 13
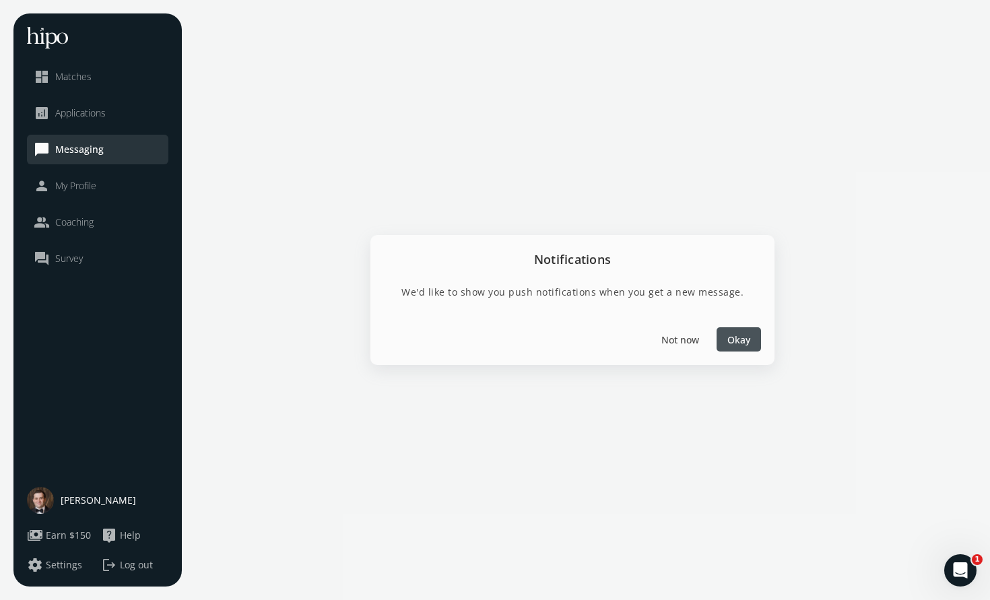
click at [88, 183] on span "My Profile" at bounding box center [75, 185] width 41 height 13
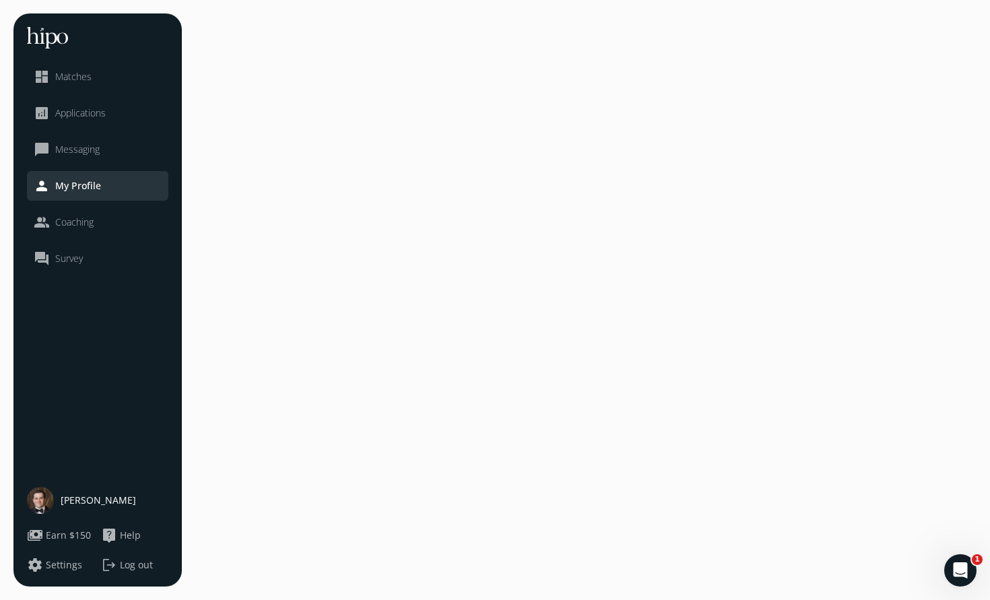
click at [88, 183] on span "My Profile" at bounding box center [78, 185] width 46 height 13
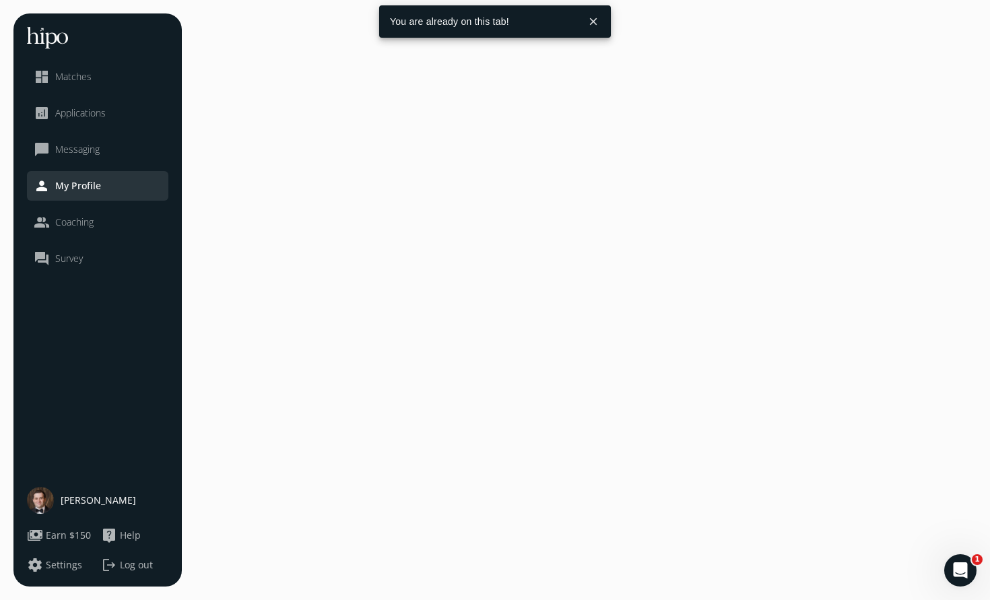
click at [79, 224] on span "Coaching" at bounding box center [74, 222] width 38 height 13
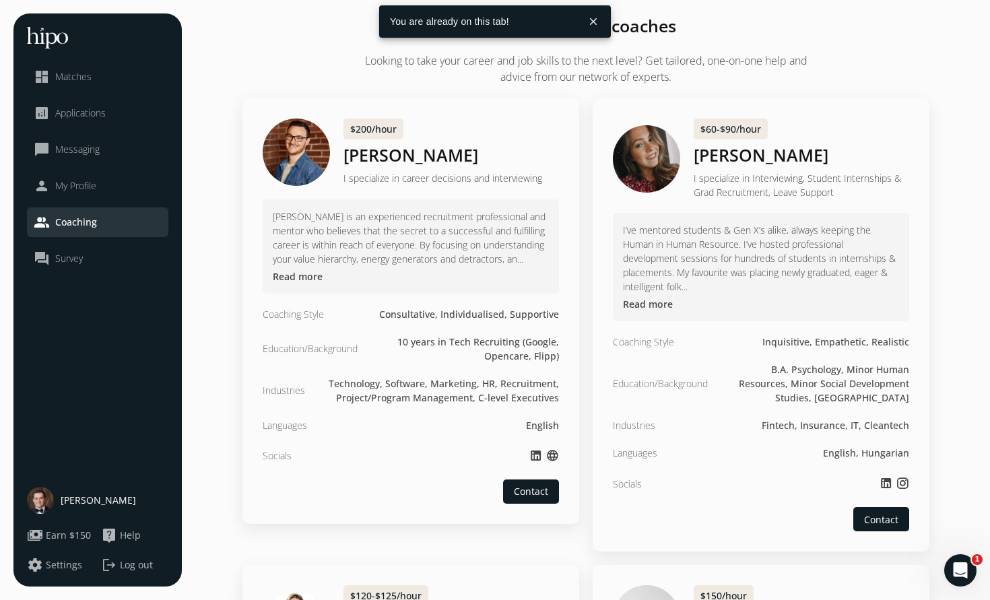
click at [74, 252] on span "Survey" at bounding box center [69, 258] width 28 height 13
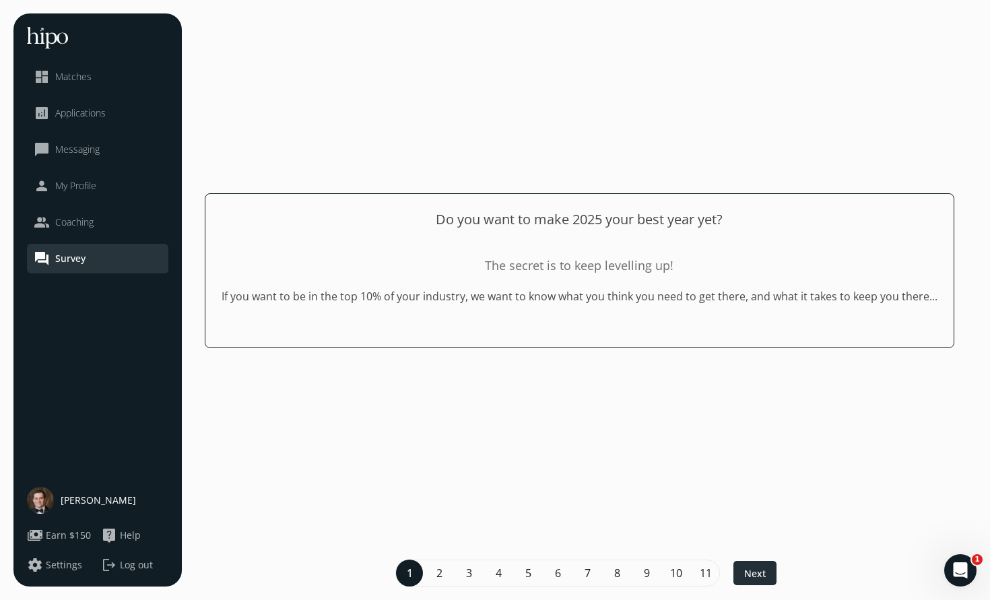
click at [767, 578] on div at bounding box center [755, 573] width 43 height 24
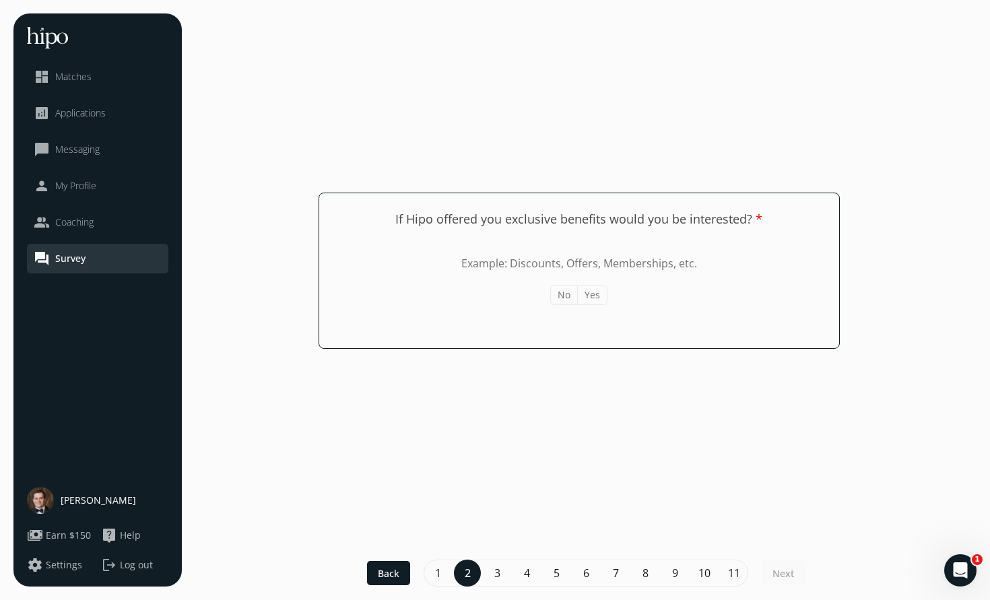
click at [571, 296] on button "No" at bounding box center [563, 295] width 27 height 20
click at [586, 296] on button "Yes" at bounding box center [593, 295] width 30 height 20
click at [796, 570] on div at bounding box center [783, 573] width 43 height 24
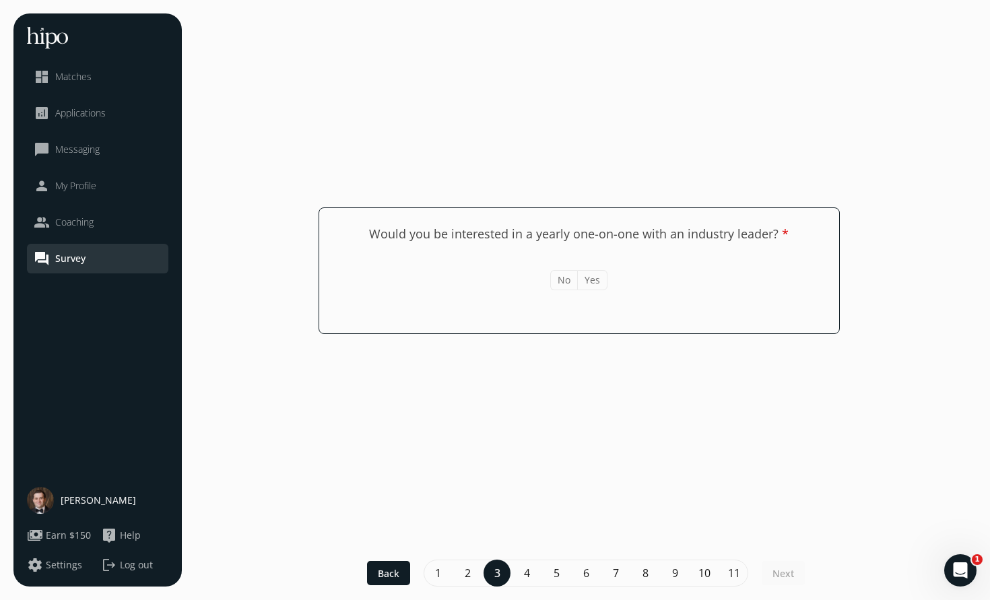
click at [589, 282] on button "Yes" at bounding box center [592, 280] width 30 height 20
click at [796, 576] on div at bounding box center [783, 573] width 43 height 24
click at [588, 276] on button "Yes" at bounding box center [592, 280] width 30 height 20
click at [770, 580] on div at bounding box center [783, 573] width 43 height 24
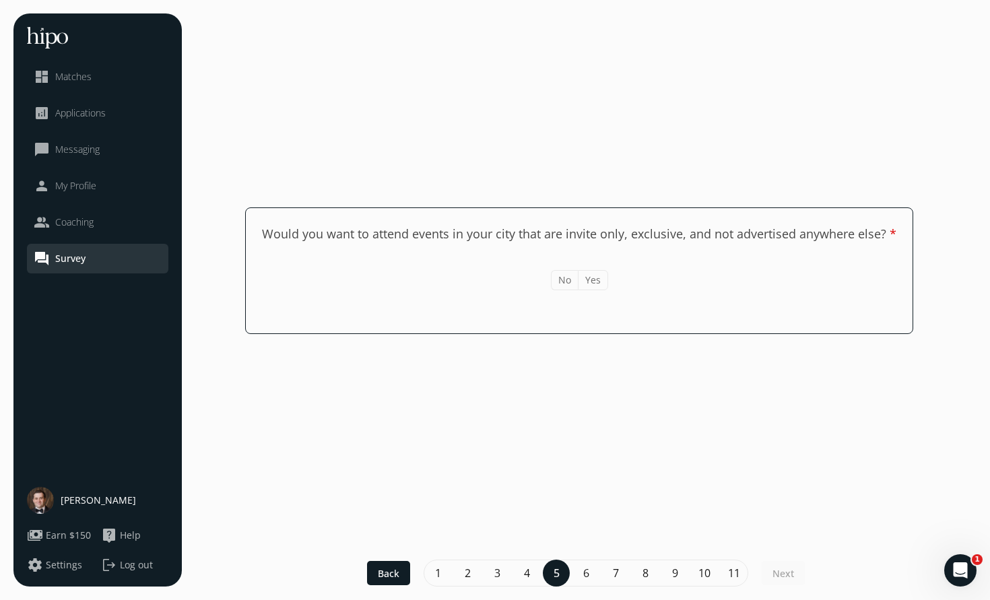
click at [588, 276] on button "Yes" at bounding box center [593, 280] width 30 height 20
click at [777, 565] on div at bounding box center [783, 573] width 43 height 24
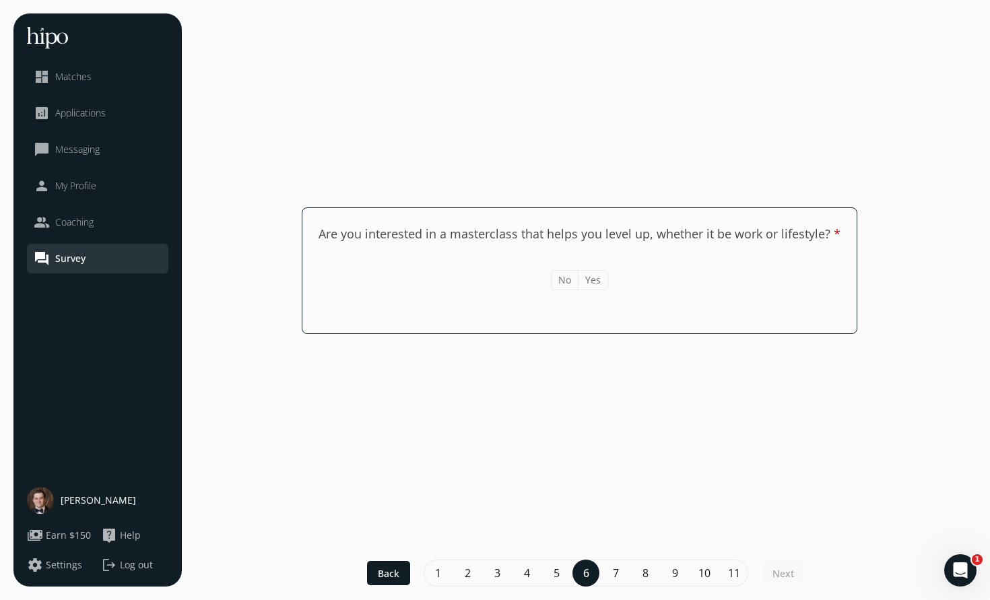
click at [577, 278] on button "No" at bounding box center [564, 280] width 27 height 20
click at [783, 573] on span "Next" at bounding box center [784, 574] width 22 height 14
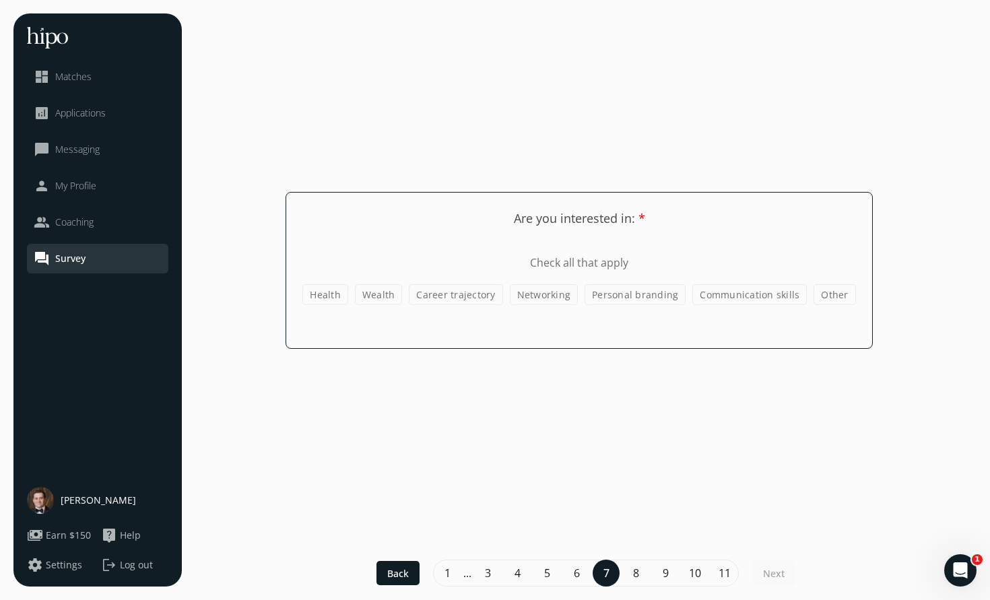
click at [446, 297] on label "Career trajectory" at bounding box center [456, 294] width 94 height 21
click at [0, 0] on input "Career trajectory" at bounding box center [0, 0] width 0 height 0
click at [533, 300] on label "Networking" at bounding box center [544, 294] width 69 height 21
click at [0, 0] on input "Networking" at bounding box center [0, 0] width 0 height 0
click at [611, 298] on label "Personal branding" at bounding box center [635, 294] width 101 height 21
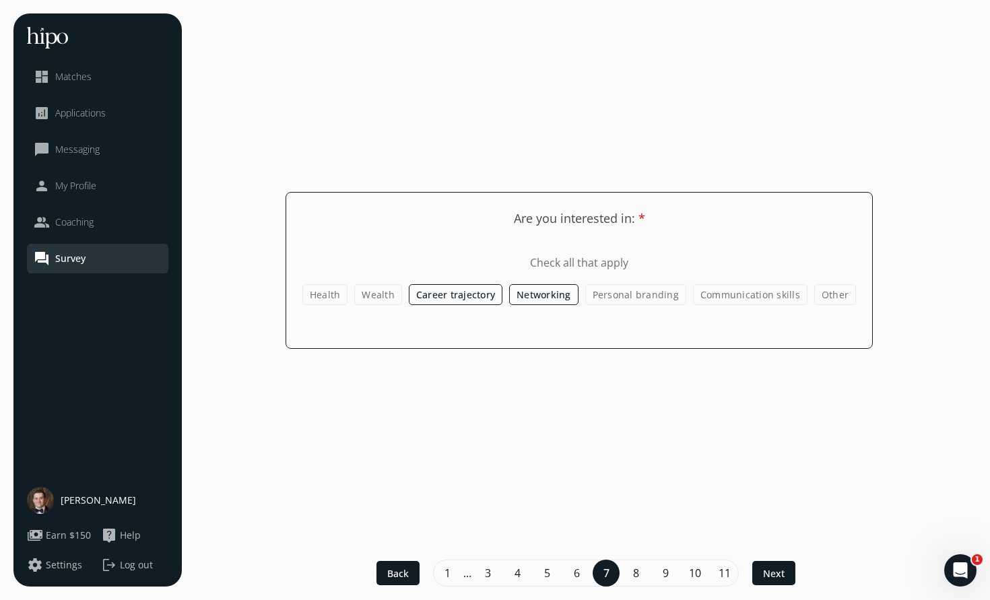
click at [0, 0] on input "Personal branding" at bounding box center [0, 0] width 0 height 0
click at [764, 562] on div at bounding box center [773, 573] width 43 height 24
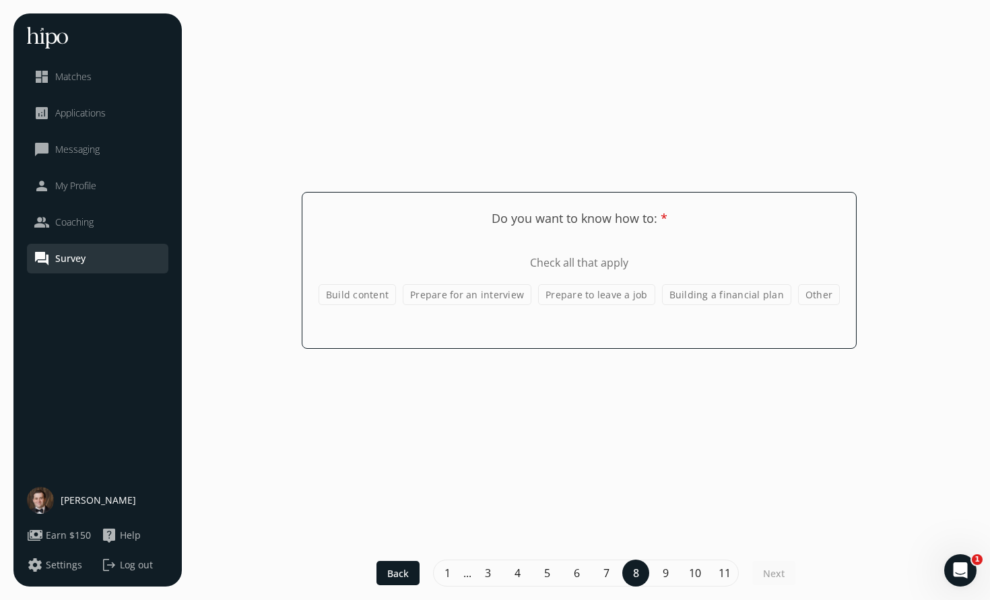
click at [371, 298] on label "Build content" at bounding box center [357, 294] width 77 height 21
click at [0, 0] on input "Build content" at bounding box center [0, 0] width 0 height 0
click at [367, 298] on label "Build content" at bounding box center [357, 294] width 77 height 21
click at [0, 0] on input "Build content" at bounding box center [0, 0] width 0 height 0
drag, startPoint x: 439, startPoint y: 299, endPoint x: 500, endPoint y: 302, distance: 61.4
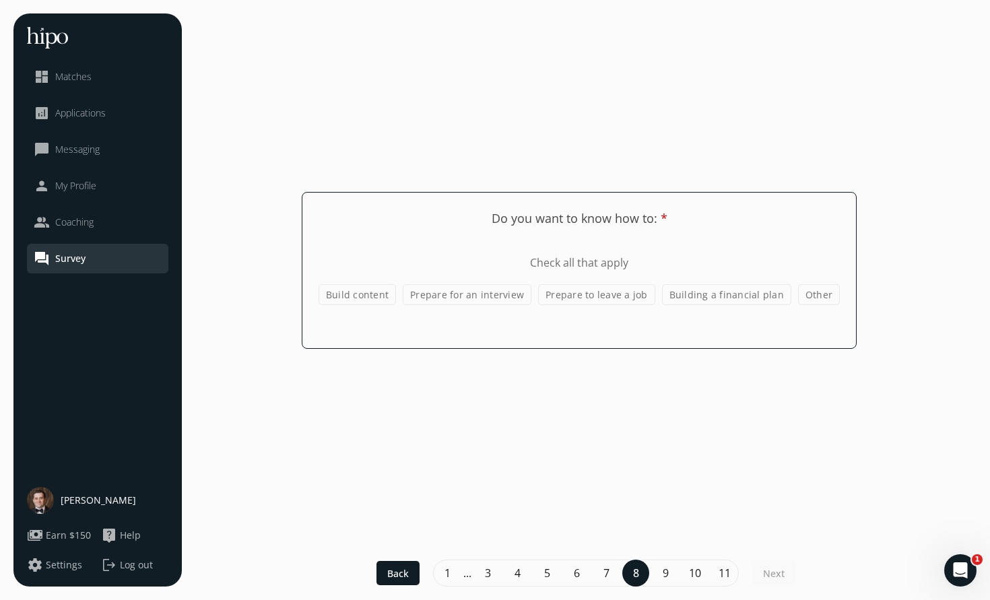
click at [439, 299] on label "Prepare for an interview" at bounding box center [467, 294] width 129 height 21
click at [0, 0] on input "Prepare for an interview" at bounding box center [0, 0] width 0 height 0
click at [718, 292] on label "Building a financial plan" at bounding box center [726, 294] width 129 height 21
click at [0, 0] on input "Building a financial plan" at bounding box center [0, 0] width 0 height 0
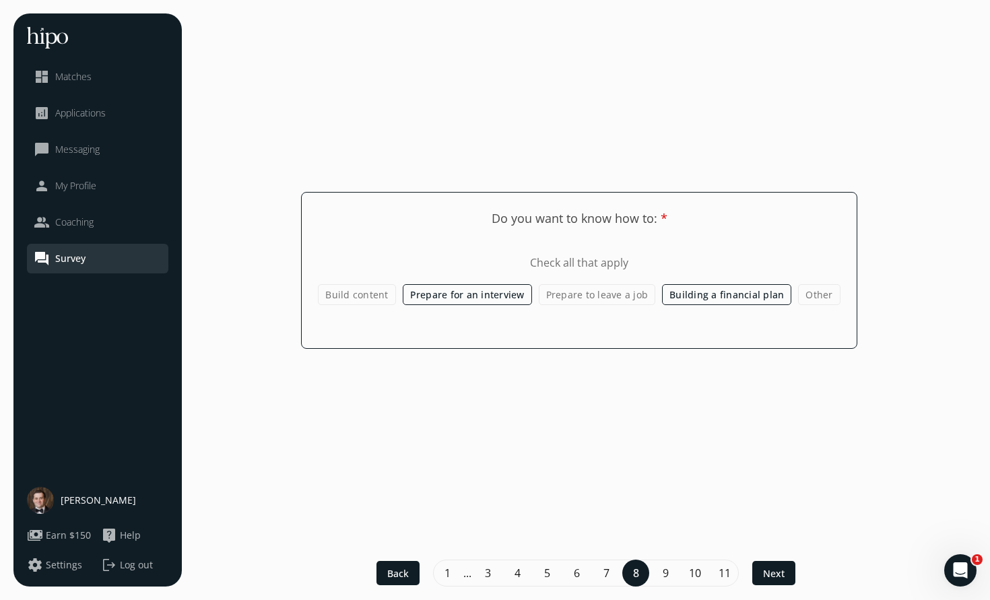
click at [705, 296] on label "Building a financial plan" at bounding box center [726, 294] width 129 height 21
click at [0, 0] on input "Building a financial plan" at bounding box center [0, 0] width 0 height 0
click at [591, 292] on label "Prepare to leave a job" at bounding box center [597, 294] width 117 height 21
click at [0, 0] on input "Prepare to leave a job" at bounding box center [0, 0] width 0 height 0
click at [800, 284] on label "Other" at bounding box center [820, 294] width 42 height 21
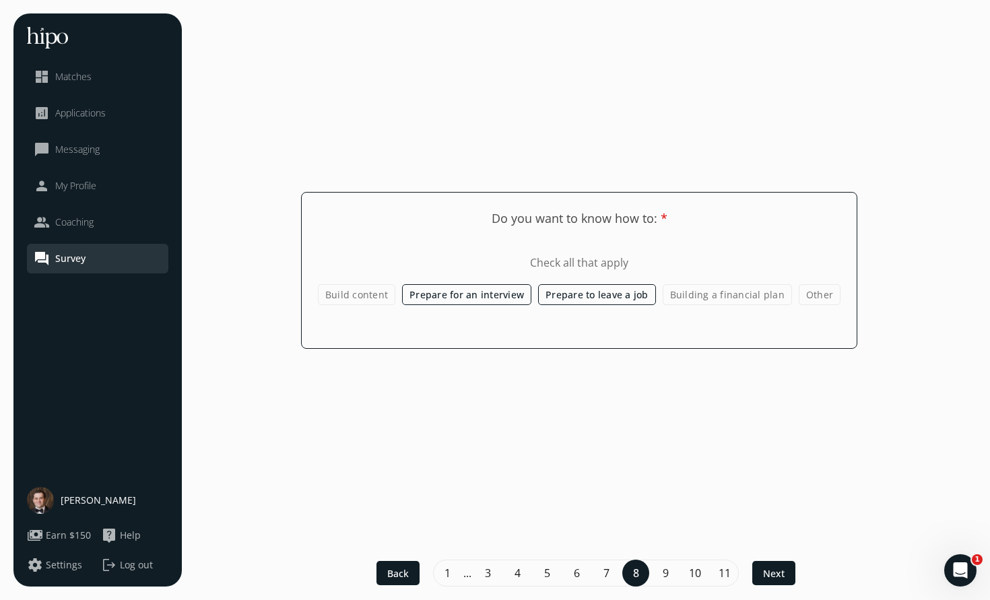
click at [0, 0] on input "Other" at bounding box center [0, 0] width 0 height 0
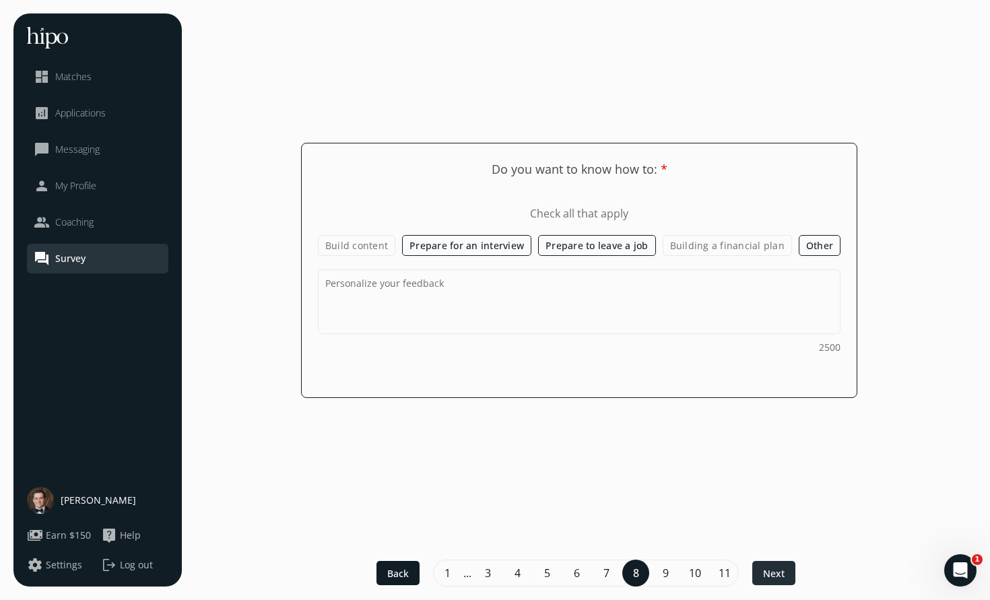
click at [790, 567] on div at bounding box center [773, 573] width 43 height 24
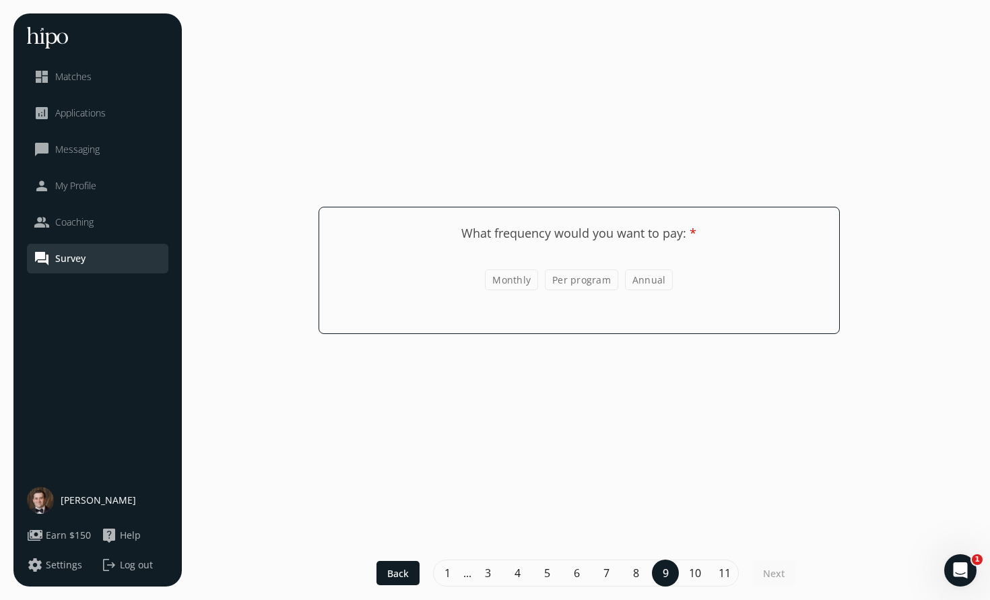
click at [640, 286] on label "Annual" at bounding box center [649, 279] width 49 height 21
click at [0, 0] on input "Annual" at bounding box center [0, 0] width 0 height 0
click at [640, 286] on label "Annual" at bounding box center [649, 279] width 49 height 21
click at [0, 0] on input "Annual" at bounding box center [0, 0] width 0 height 0
click at [627, 279] on label "Annual" at bounding box center [649, 279] width 49 height 21
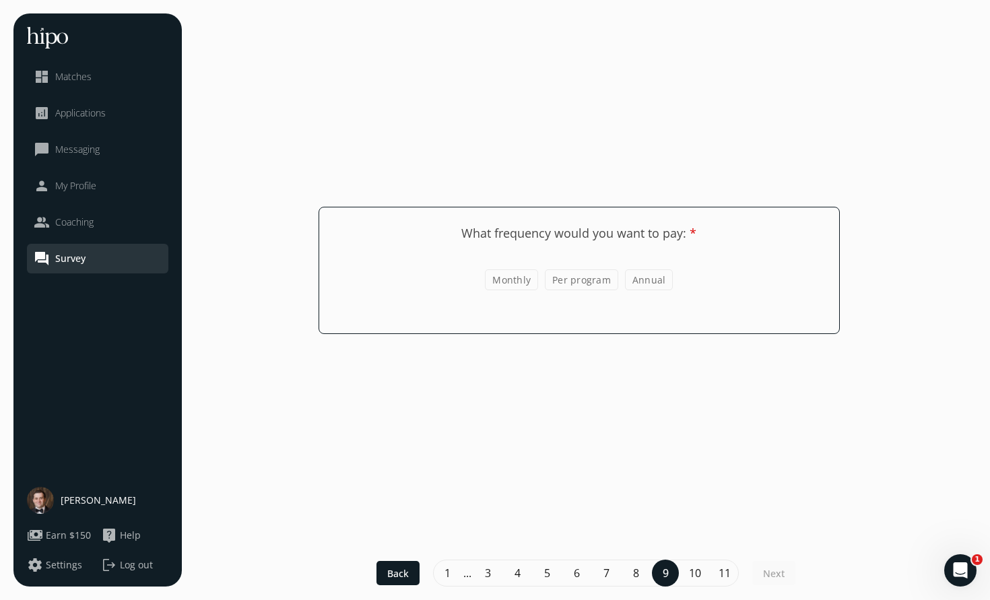
click at [0, 0] on input "Annual" at bounding box center [0, 0] width 0 height 0
click at [765, 579] on span "Next" at bounding box center [774, 574] width 22 height 14
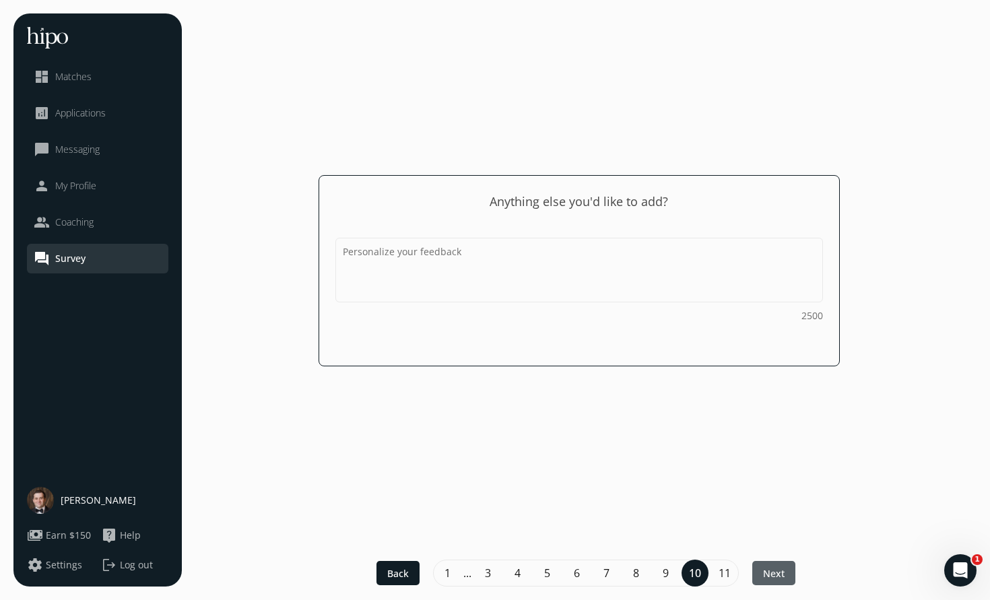
click at [777, 573] on span "Next" at bounding box center [774, 574] width 22 height 14
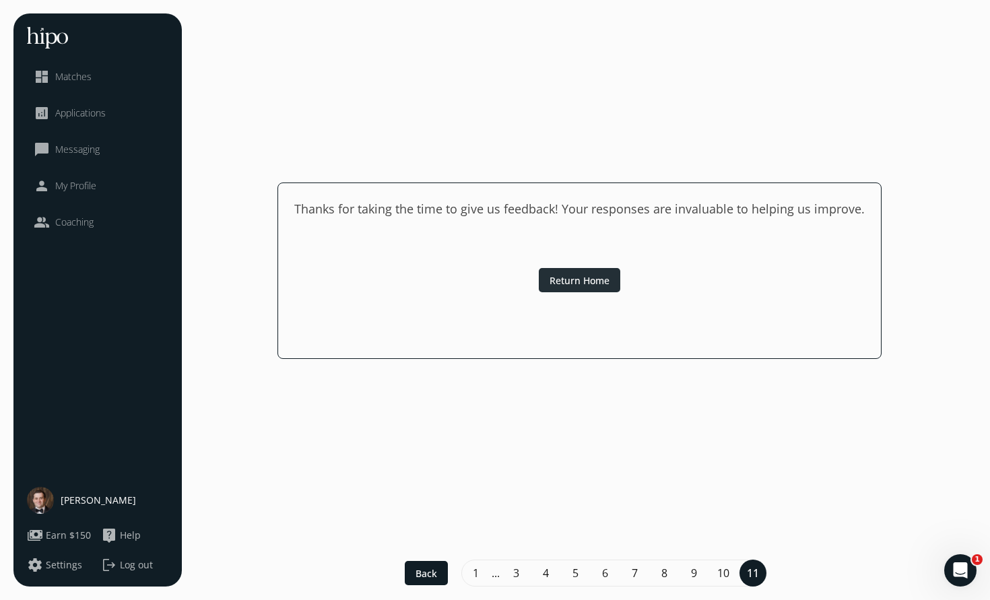
click at [568, 276] on span "Return Home" at bounding box center [580, 280] width 60 height 14
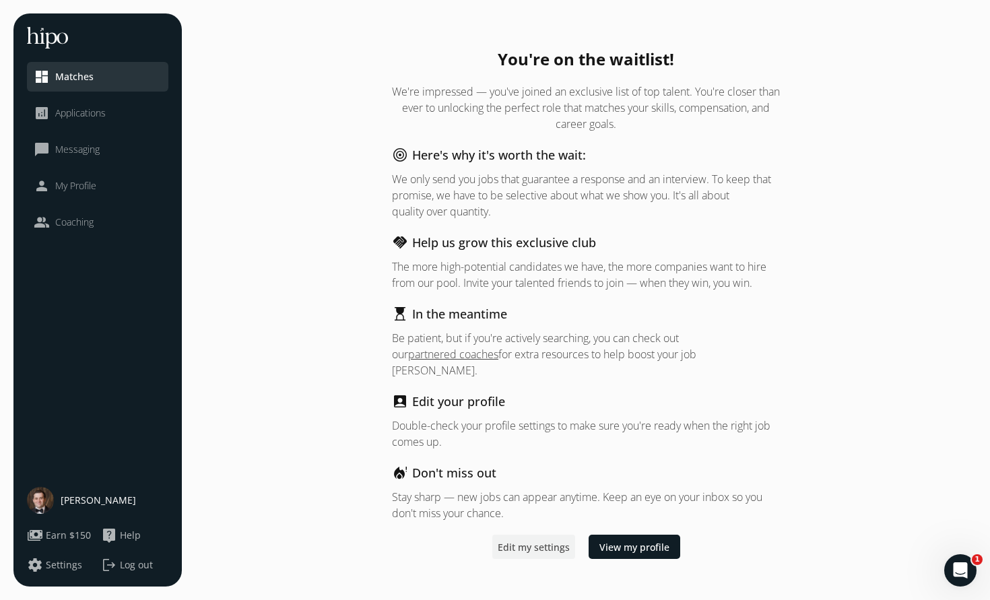
click at [536, 540] on span "Edit my settings" at bounding box center [534, 547] width 72 height 14
